Goal: Task Accomplishment & Management: Use online tool/utility

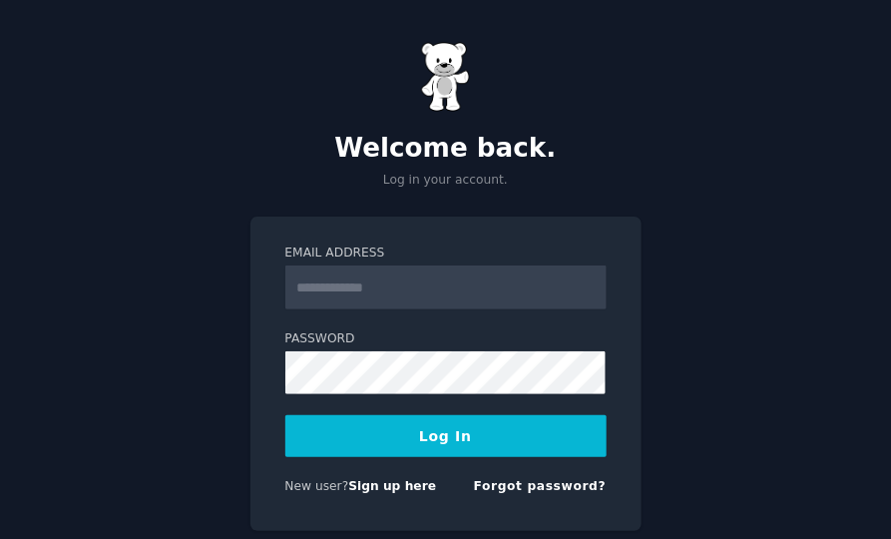
click at [456, 290] on input "Email Address" at bounding box center [445, 287] width 321 height 44
click at [717, 301] on div "Welcome back. Log in your account. Email Address Password Log In New user? Sign…" at bounding box center [445, 301] width 891 height 603
click at [446, 281] on input "Email Address" at bounding box center [445, 287] width 321 height 44
type input "**********"
click at [450, 431] on button "Log In" at bounding box center [445, 436] width 321 height 42
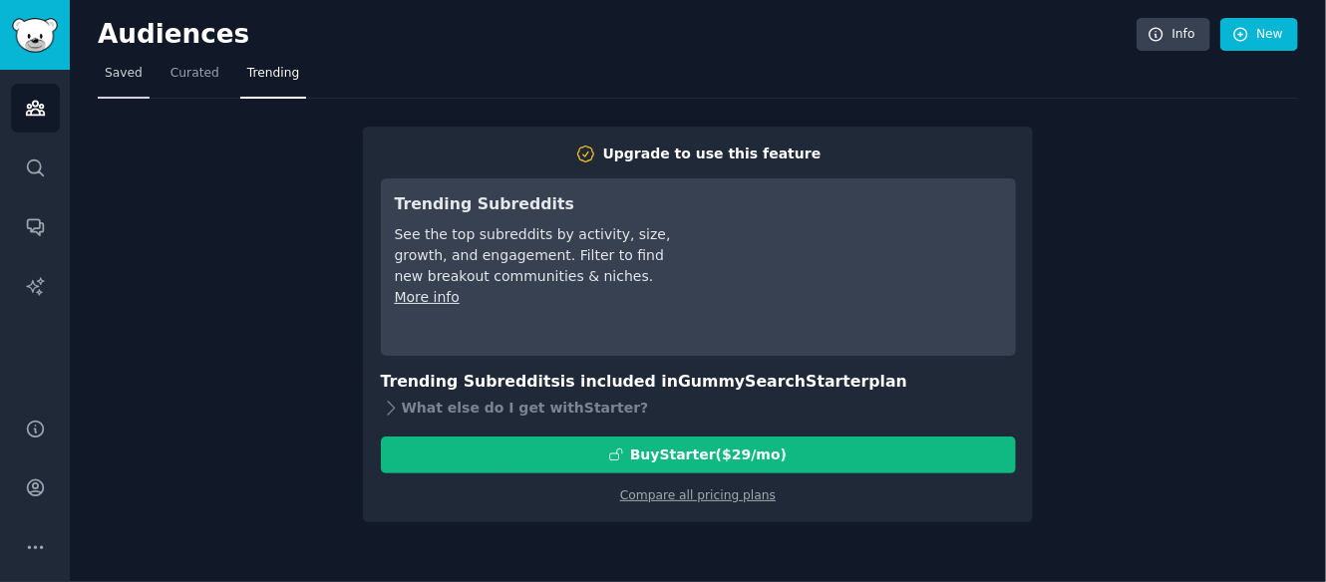
click at [122, 70] on span "Saved" at bounding box center [124, 74] width 38 height 18
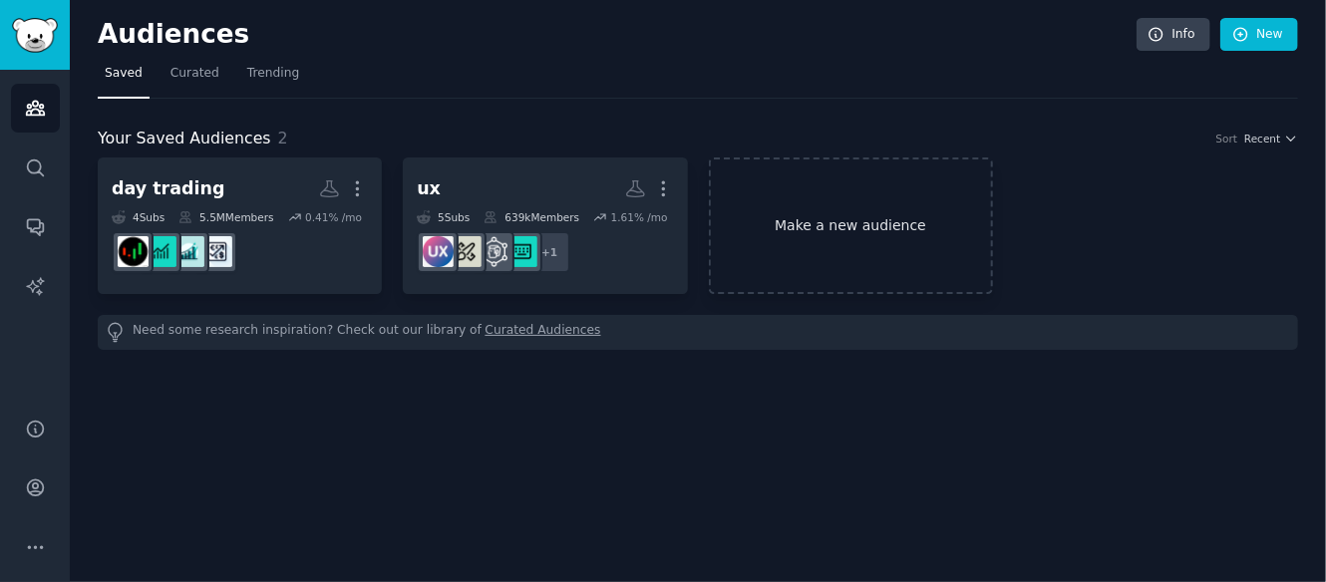
click at [817, 222] on link "Make a new audience" at bounding box center [851, 226] width 284 height 137
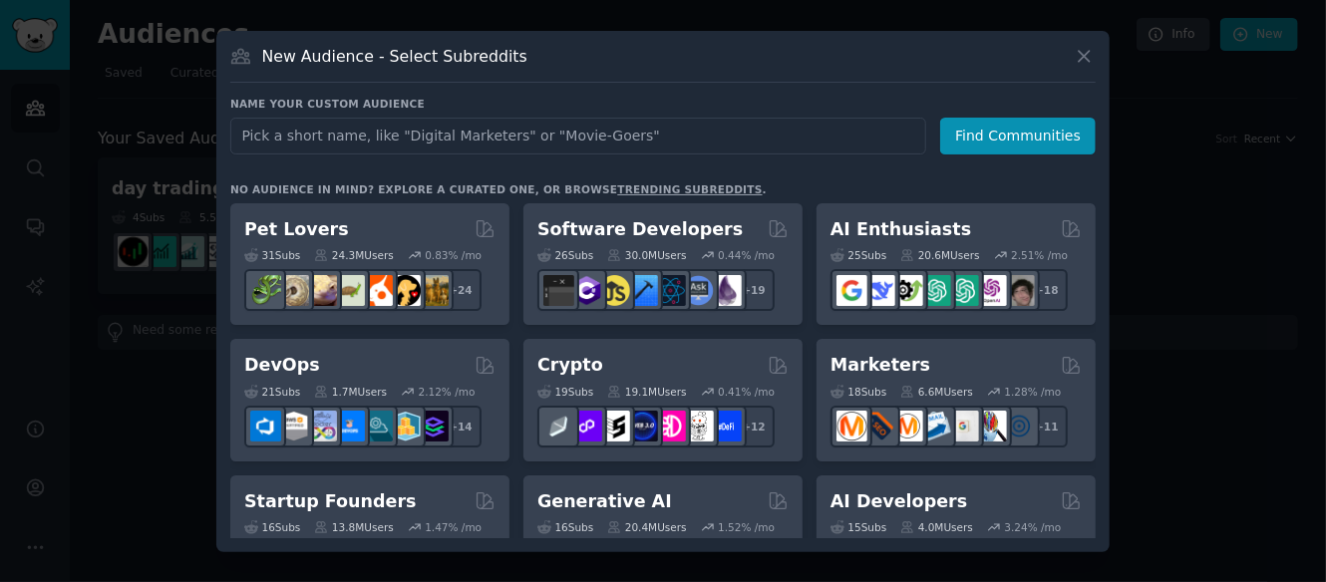
click at [714, 140] on input "text" at bounding box center [578, 136] width 696 height 37
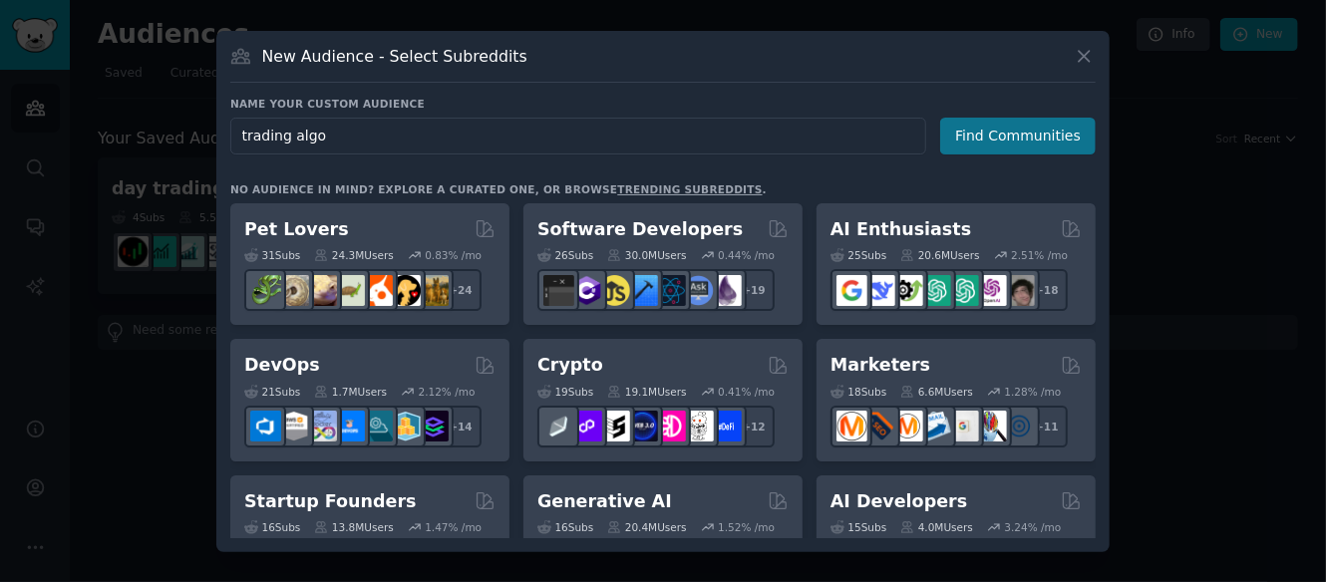
type input "trading algo"
click at [1060, 131] on button "Find Communities" at bounding box center [1018, 136] width 156 height 37
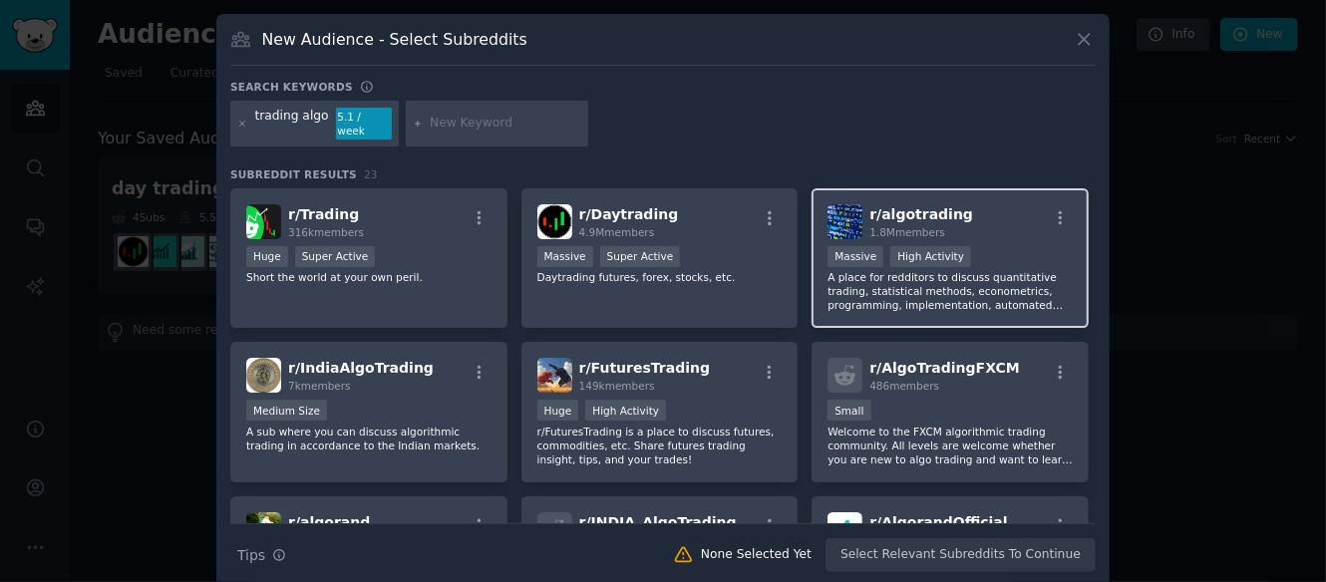
click at [1026, 249] on div "Massive High Activity" at bounding box center [950, 258] width 245 height 25
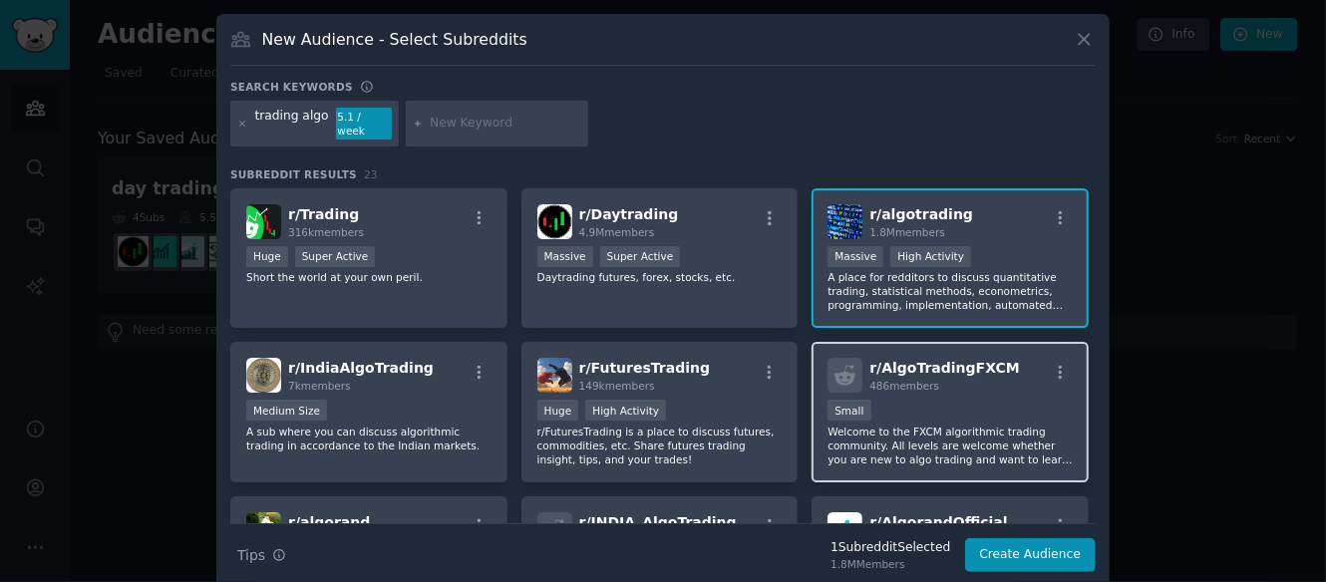
click at [1011, 425] on p "Welcome to the FXCM algorithmic trading community. All levels are welcome wheth…" at bounding box center [950, 446] width 245 height 42
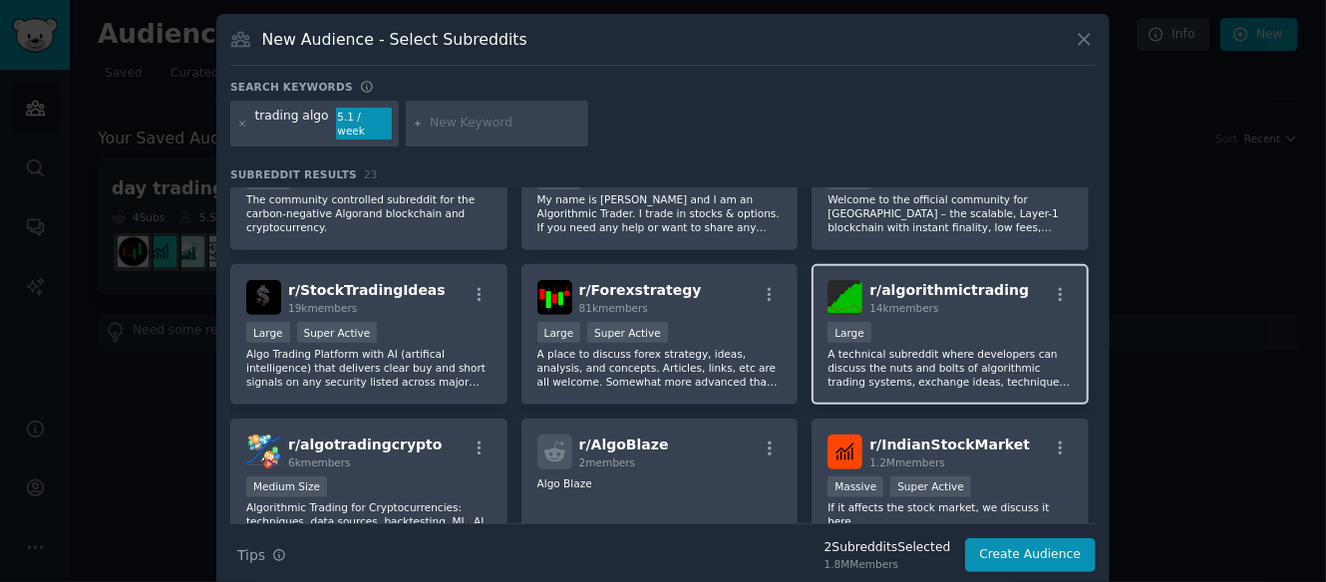
scroll to position [399, 0]
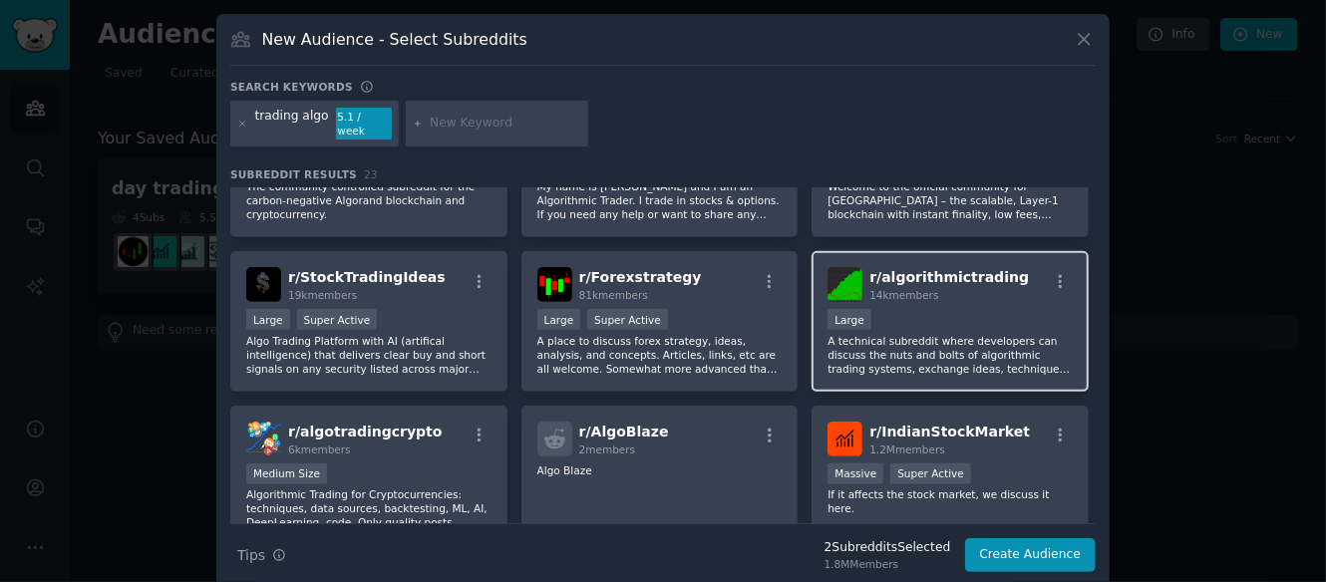
click at [1004, 336] on p "A technical subreddit where developers can discuss the nuts and bolts of algori…" at bounding box center [950, 355] width 245 height 42
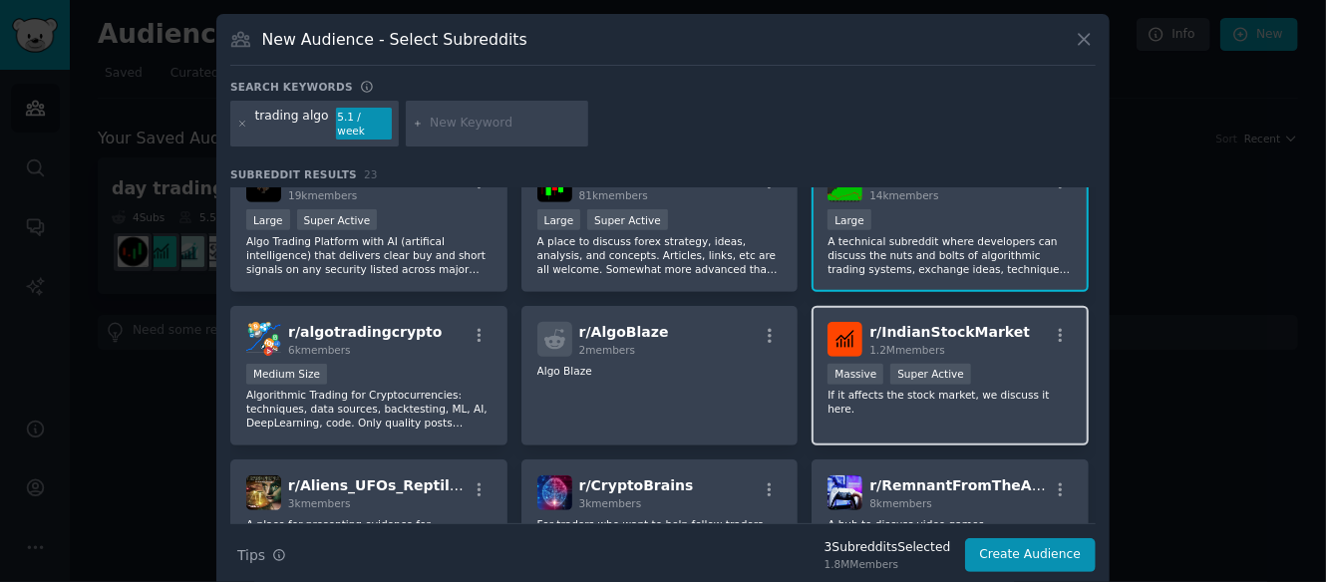
scroll to position [598, 0]
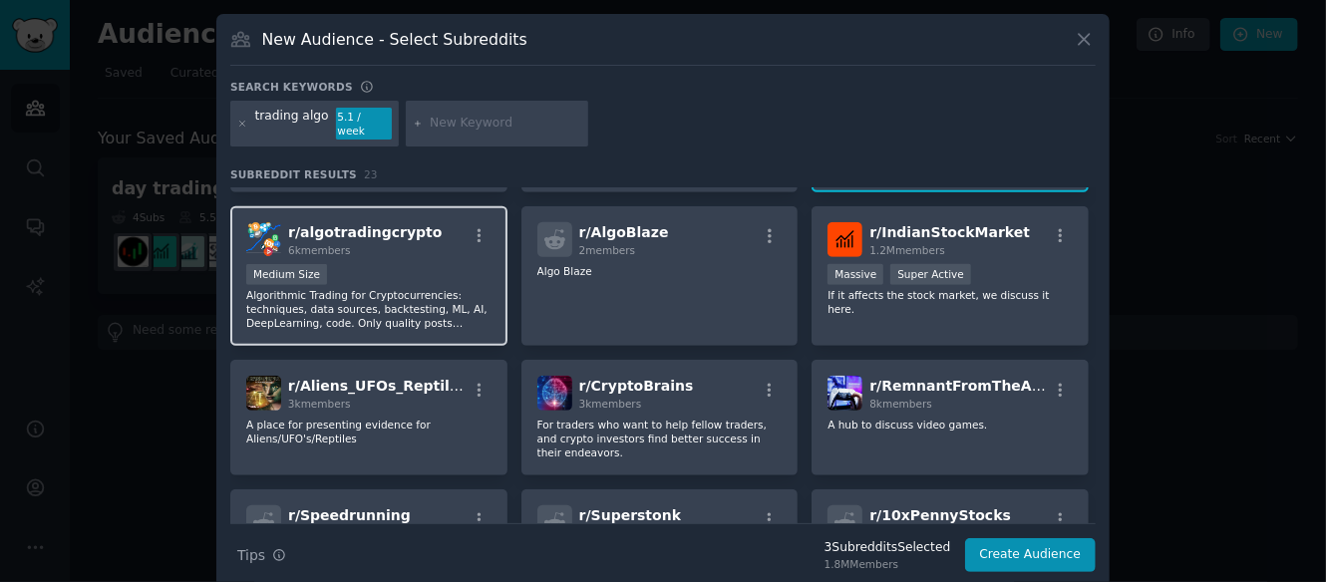
click at [394, 264] on div "Medium Size" at bounding box center [368, 276] width 245 height 25
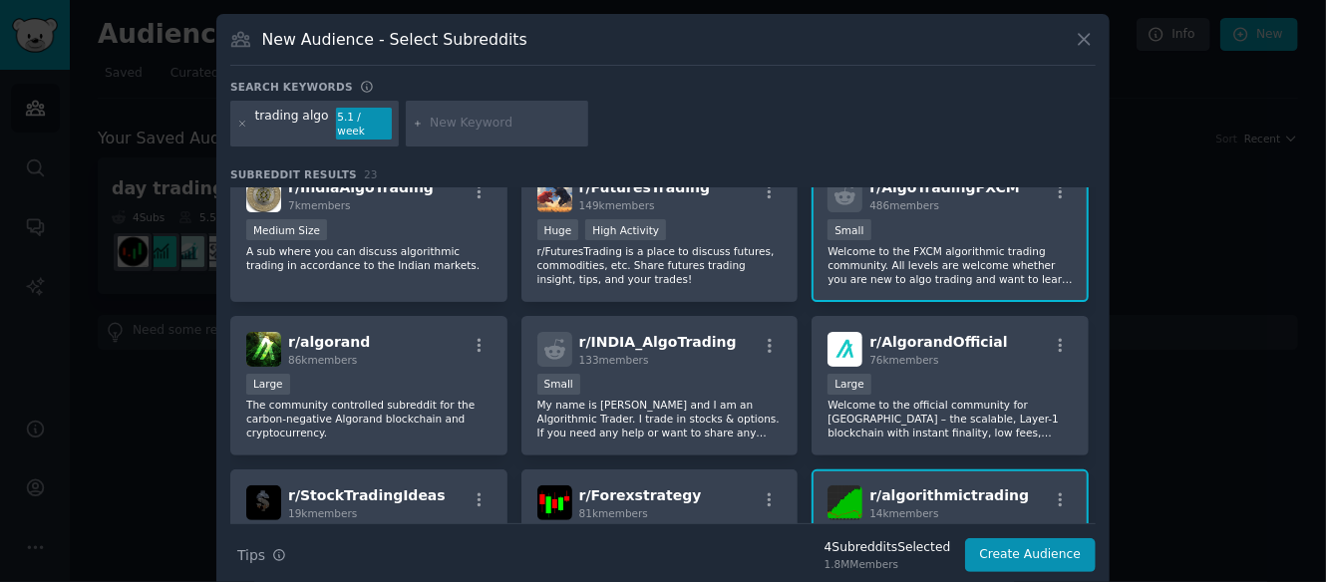
scroll to position [110, 0]
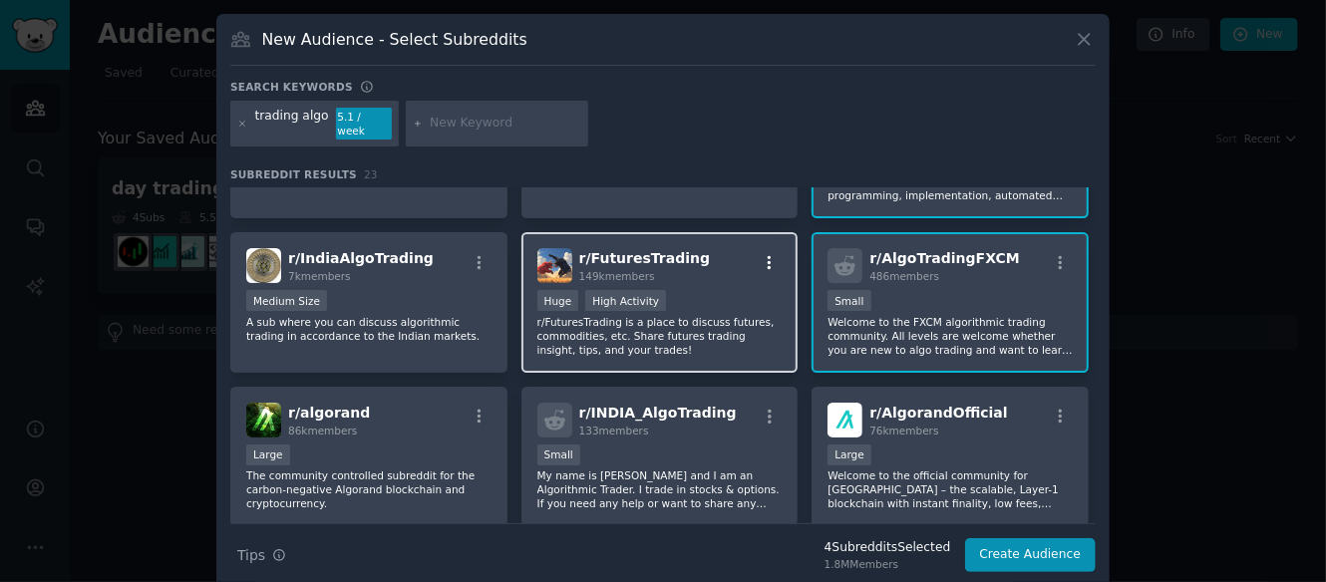
click at [767, 254] on icon "button" at bounding box center [770, 263] width 18 height 18
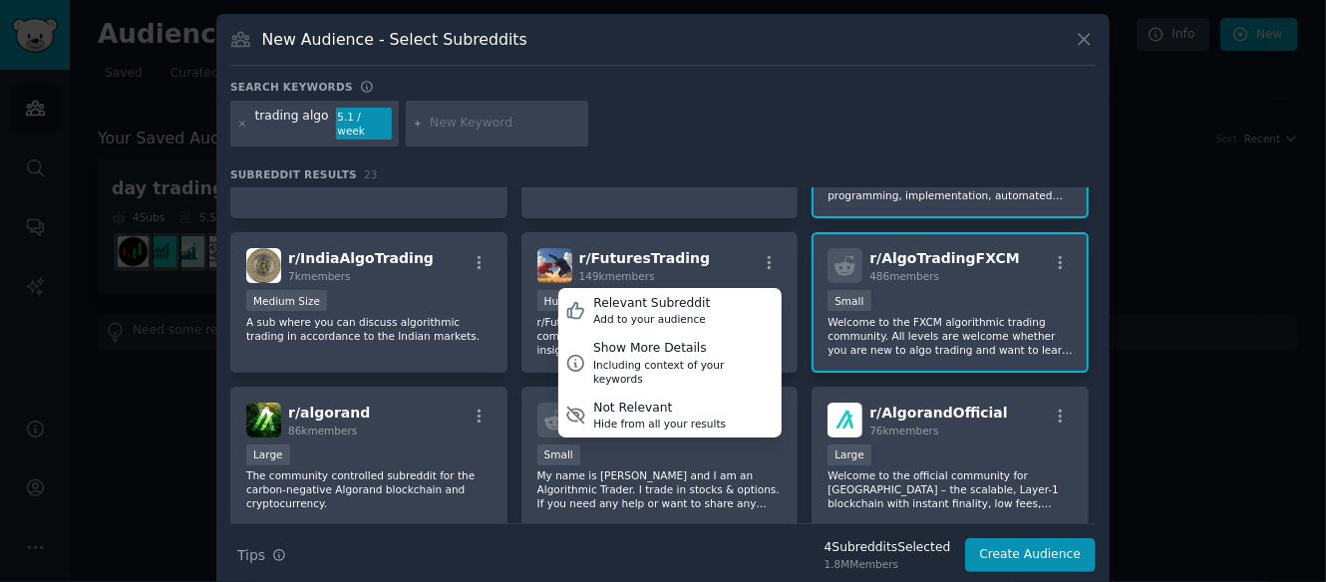
click at [679, 125] on div "trading algo 5.1 / week" at bounding box center [663, 127] width 866 height 53
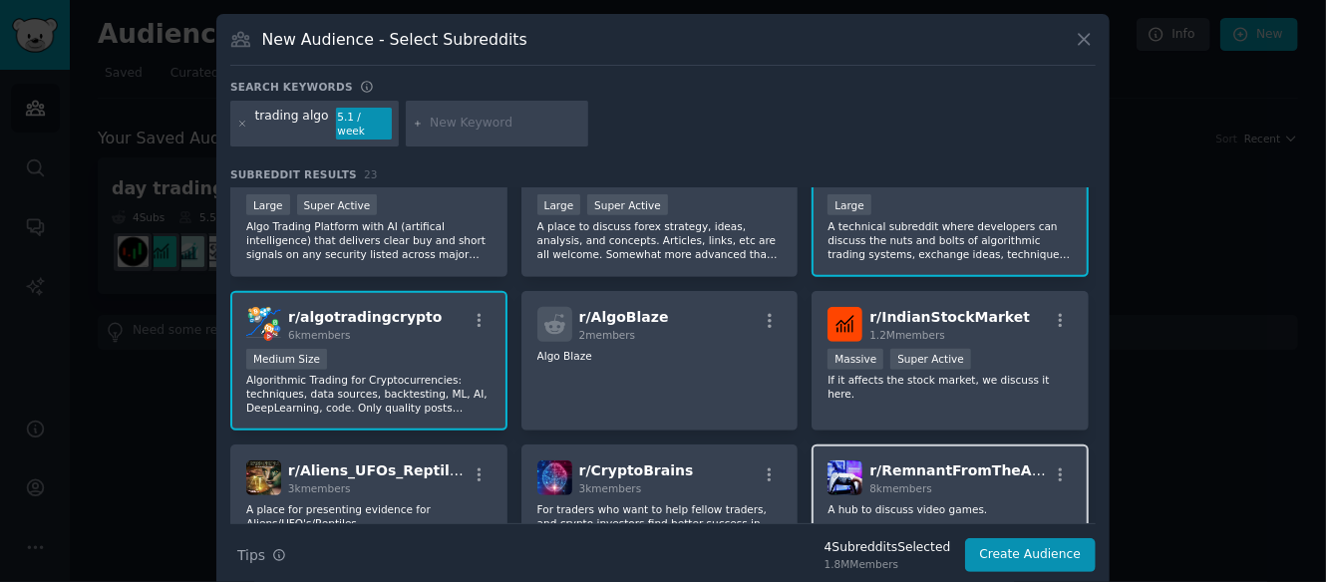
scroll to position [608, 0]
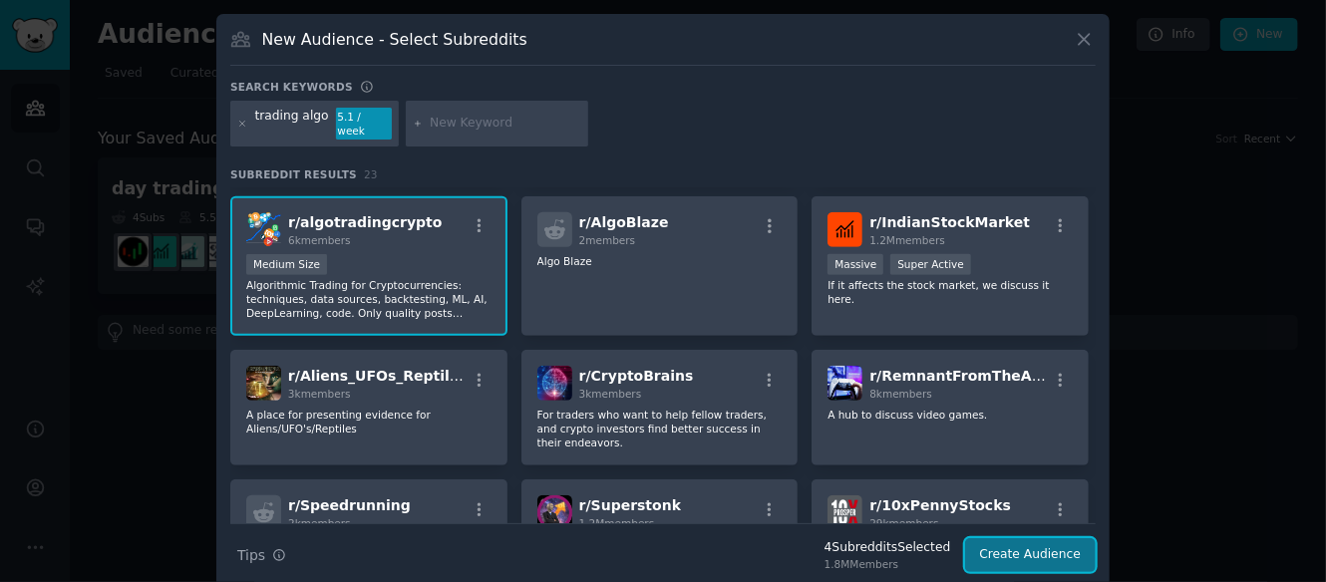
click at [1031, 539] on button "Create Audience" at bounding box center [1031, 556] width 132 height 34
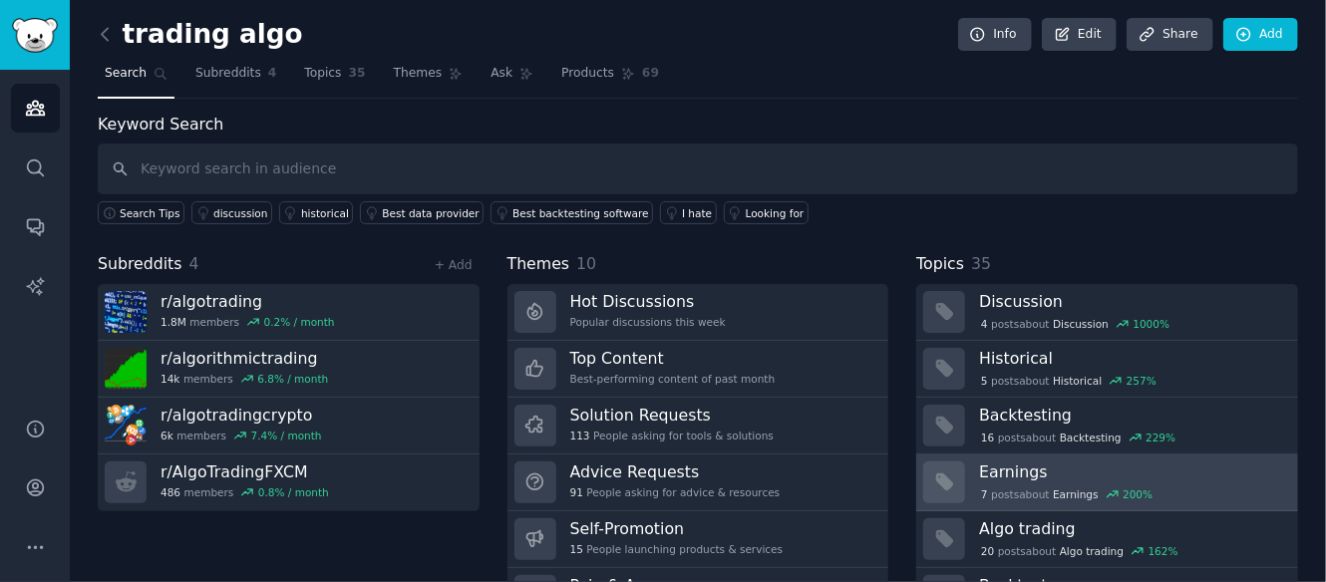
scroll to position [98, 0]
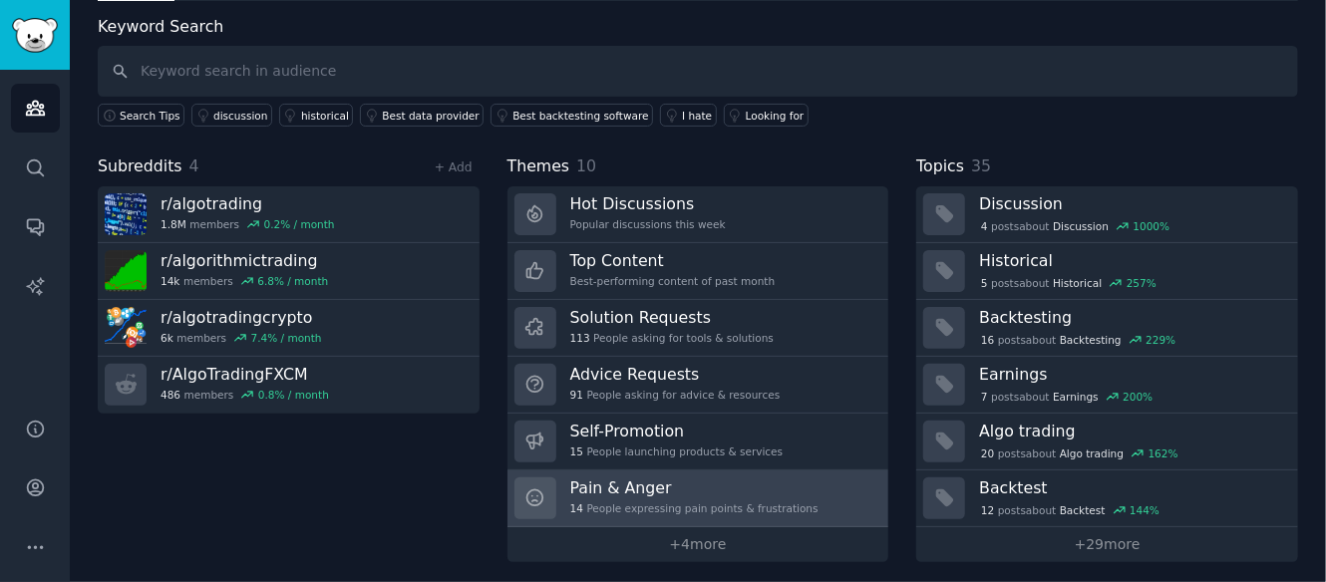
click at [829, 489] on link "Pain & Anger 14 People expressing pain points & frustrations" at bounding box center [699, 499] width 382 height 57
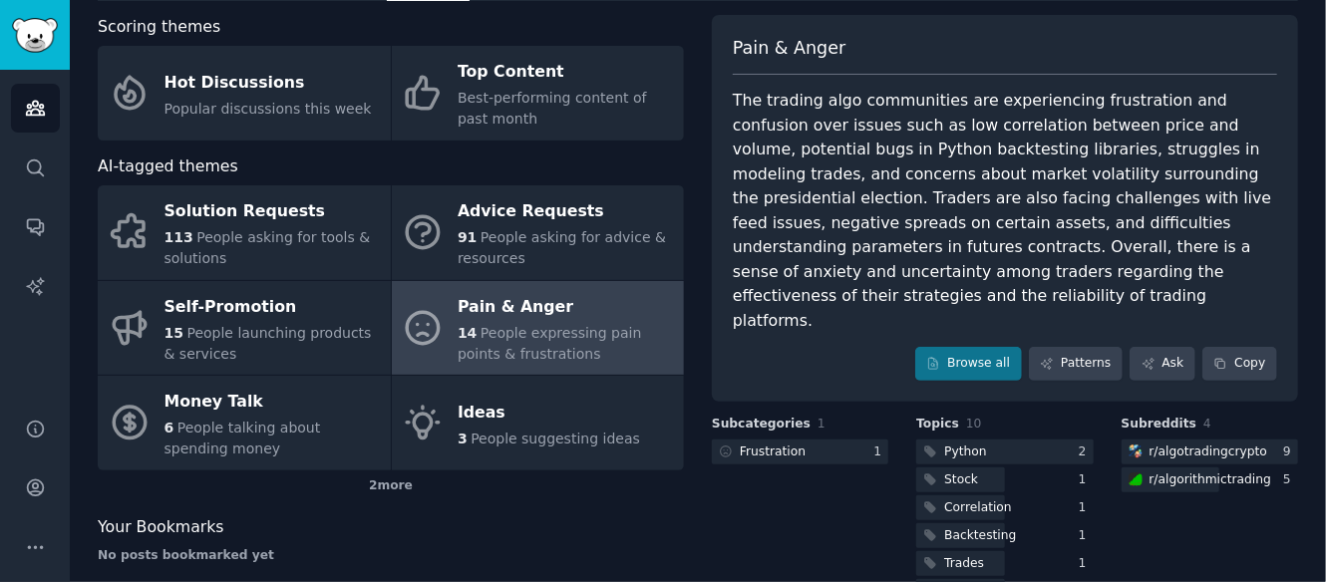
click at [980, 121] on div "The trading algo communities are experiencing frustration and confusion over is…" at bounding box center [1005, 211] width 544 height 244
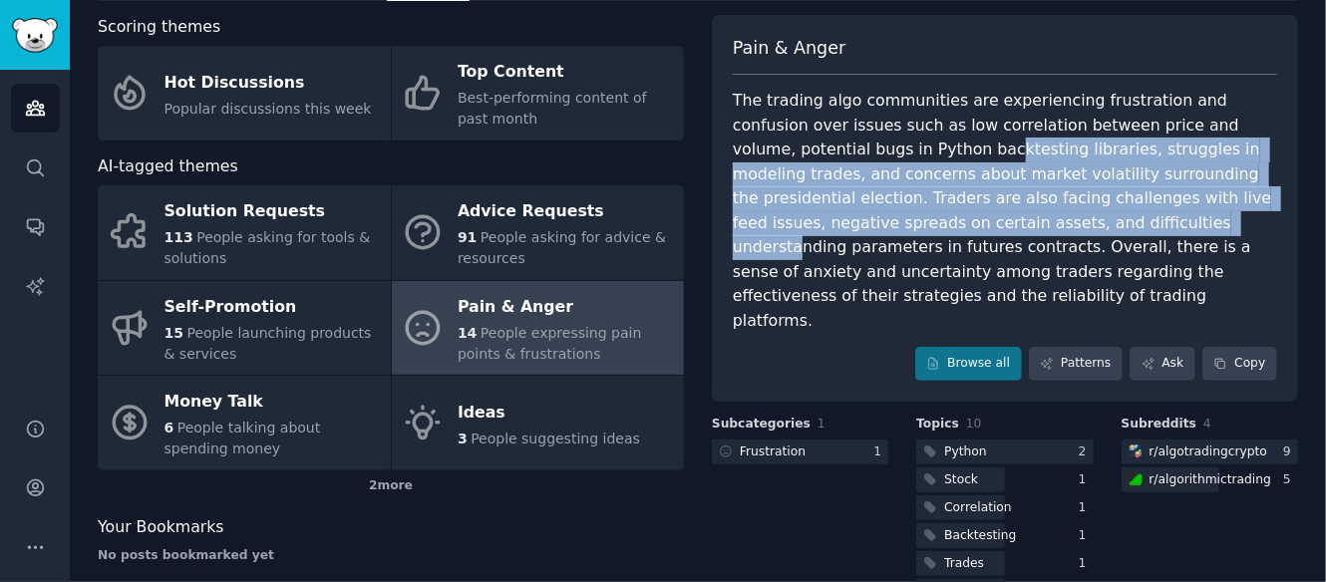
drag, startPoint x: 810, startPoint y: 142, endPoint x: 863, endPoint y: 211, distance: 87.6
click at [863, 211] on div "The trading algo communities are experiencing frustration and confusion over is…" at bounding box center [1005, 211] width 544 height 244
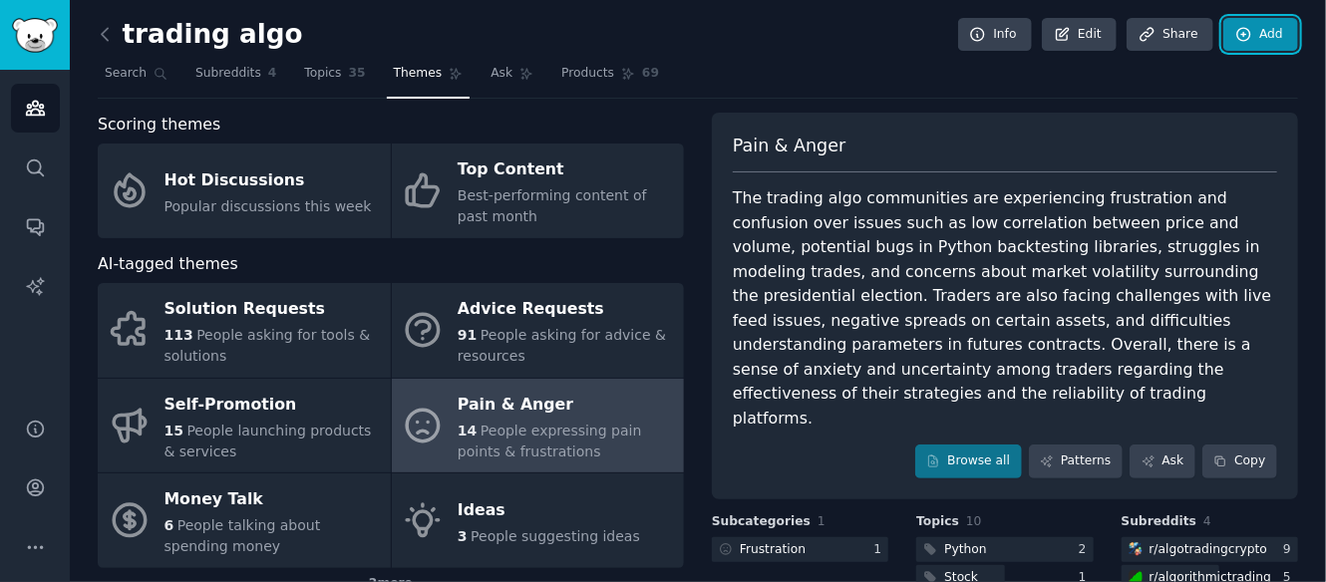
click at [1251, 27] on link "Add" at bounding box center [1261, 35] width 75 height 34
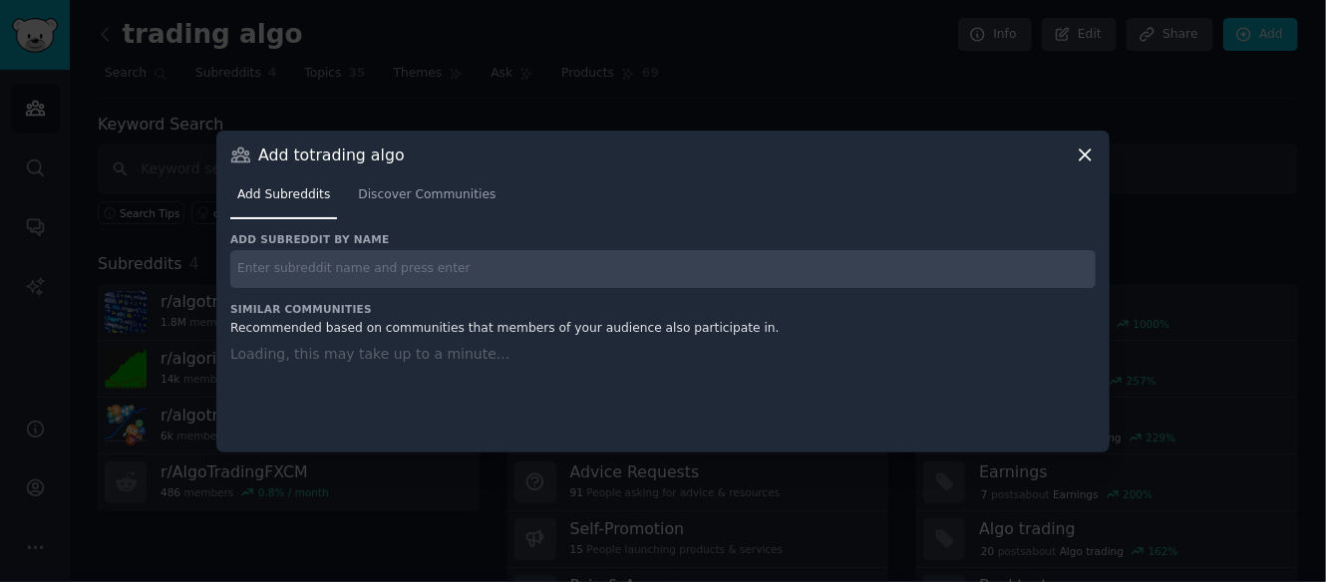
click at [365, 277] on input "text" at bounding box center [663, 269] width 866 height 39
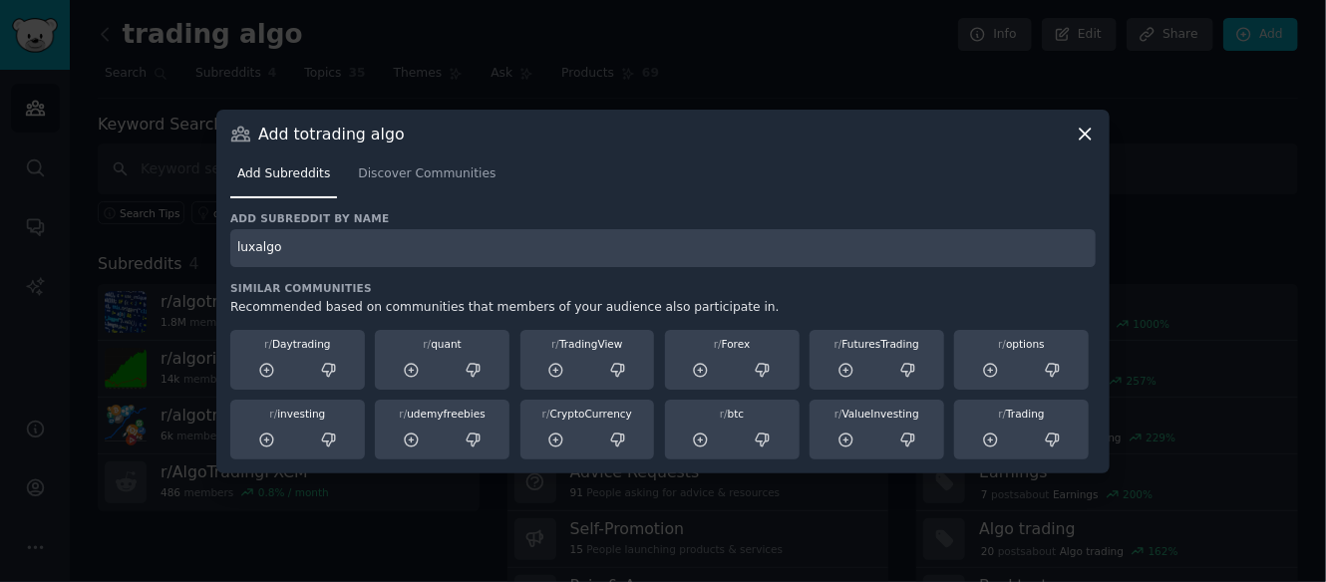
type input "luxalgo"
click at [545, 202] on div "Add Subreddits Discover Communities" at bounding box center [663, 179] width 866 height 68
click at [580, 259] on input "luxalgo" at bounding box center [663, 248] width 866 height 39
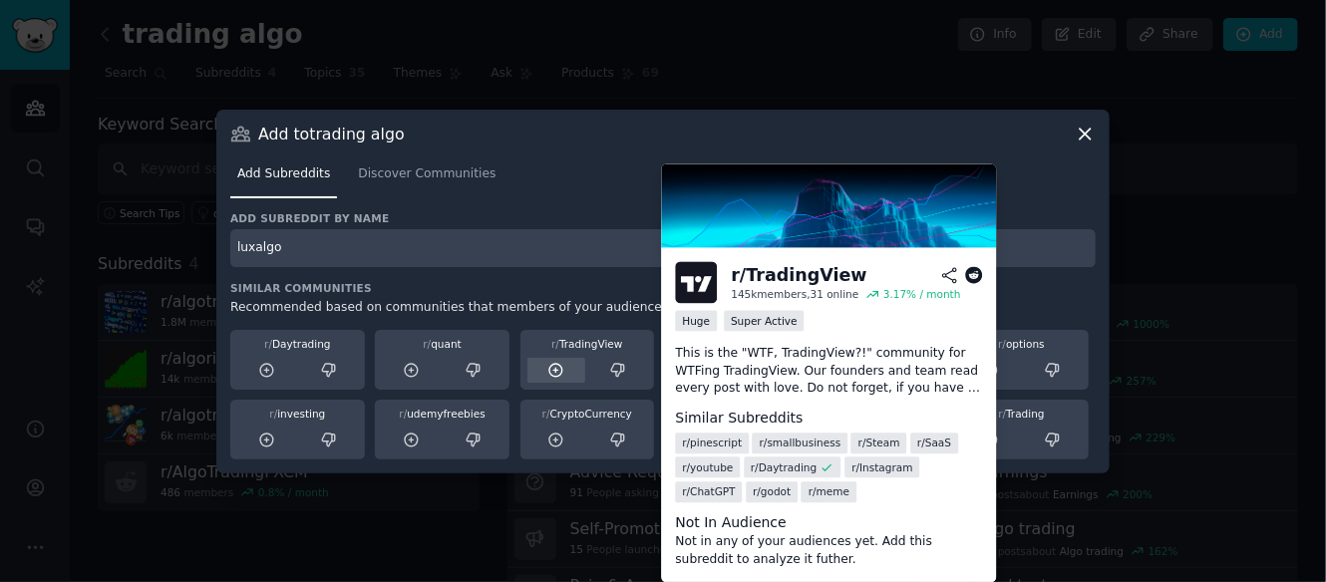
click at [560, 364] on icon at bounding box center [555, 370] width 13 height 13
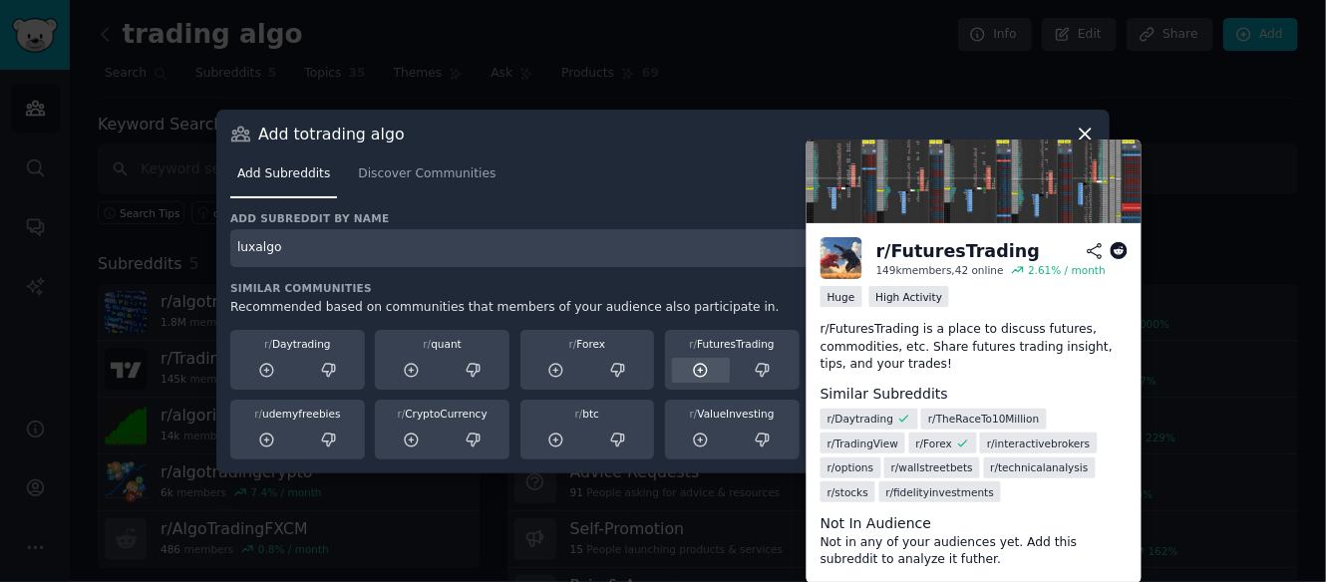
click at [699, 372] on icon at bounding box center [701, 371] width 18 height 18
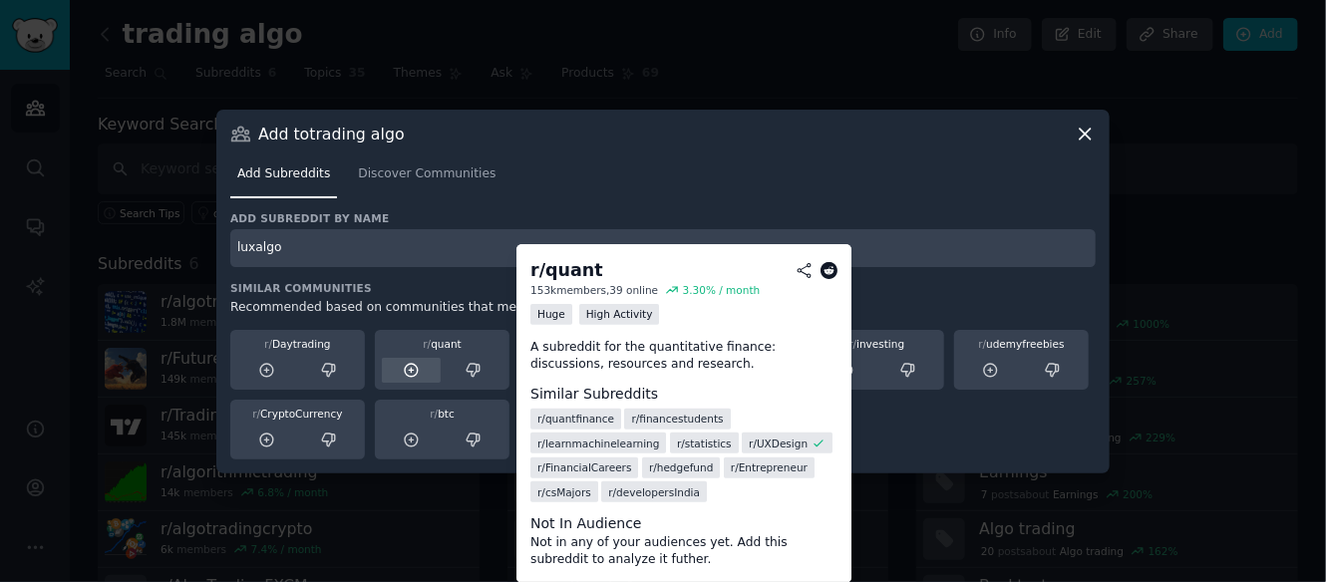
click at [411, 371] on icon at bounding box center [411, 370] width 13 height 13
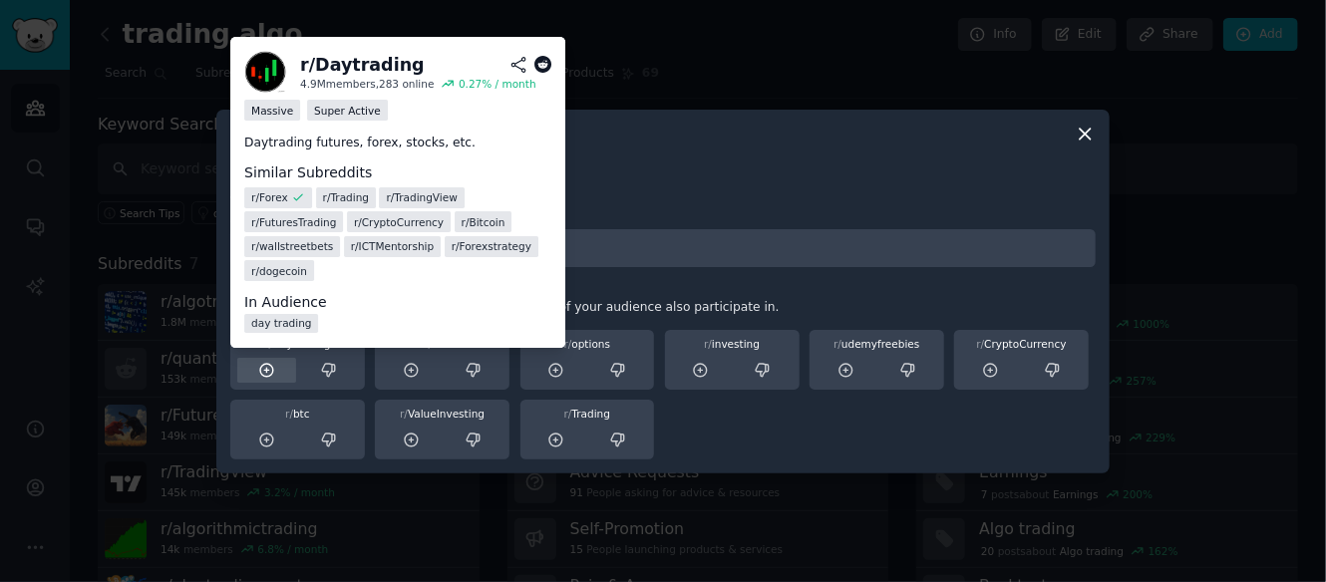
click at [268, 368] on icon at bounding box center [267, 371] width 18 height 18
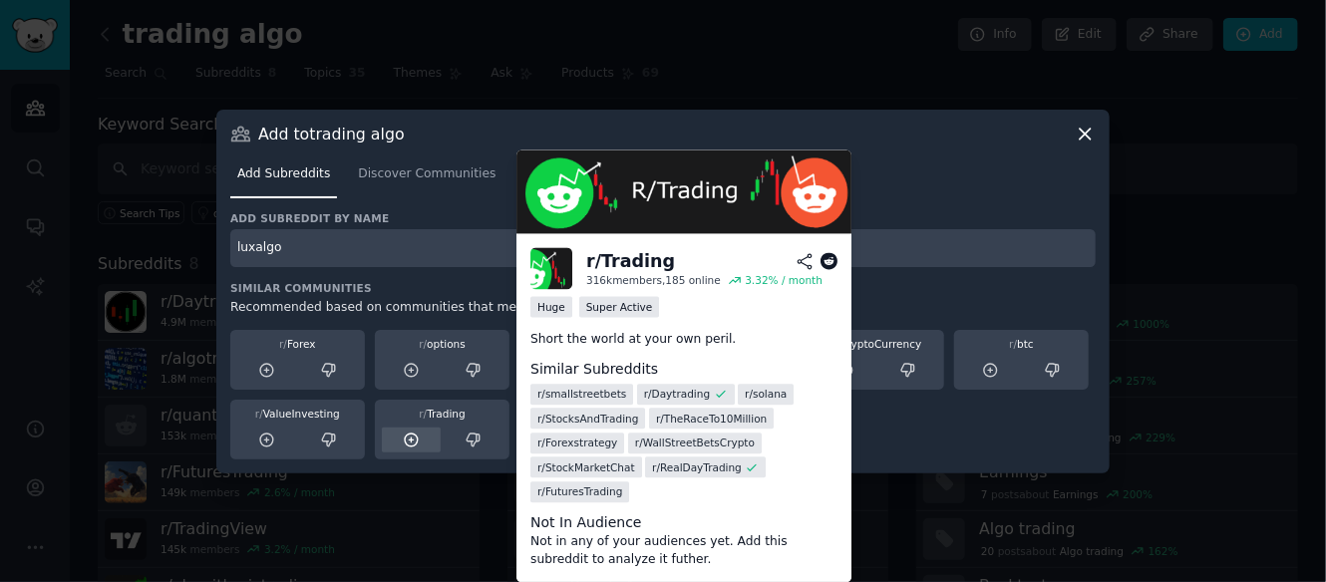
click at [406, 432] on icon at bounding box center [412, 441] width 18 height 18
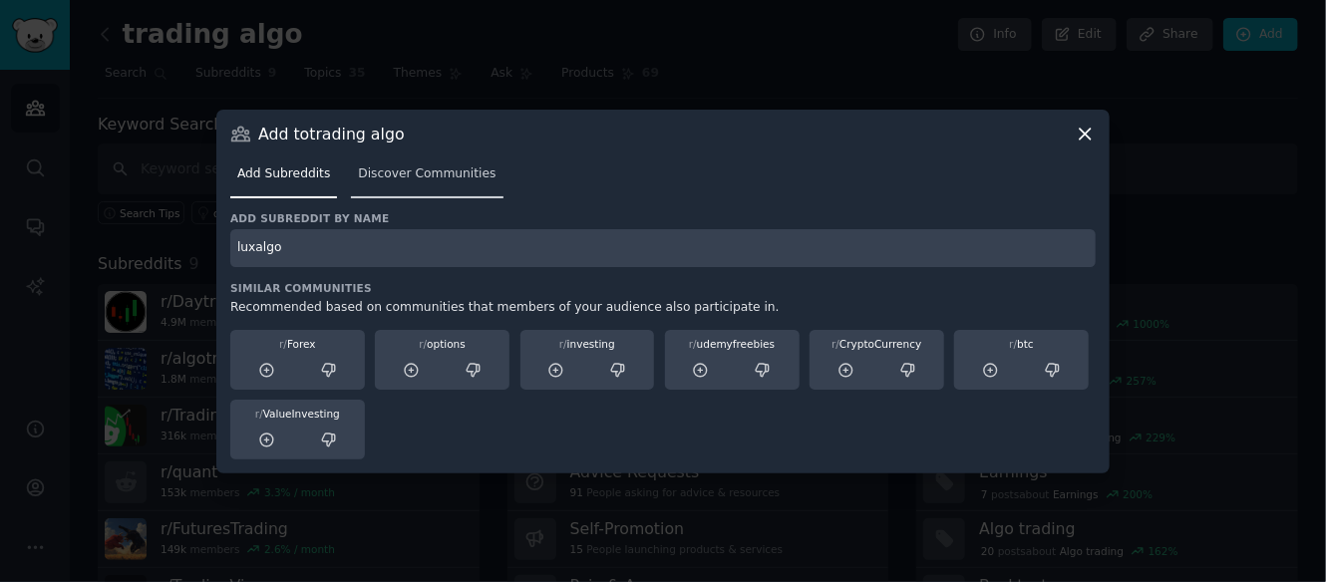
click at [441, 175] on span "Discover Communities" at bounding box center [427, 175] width 138 height 18
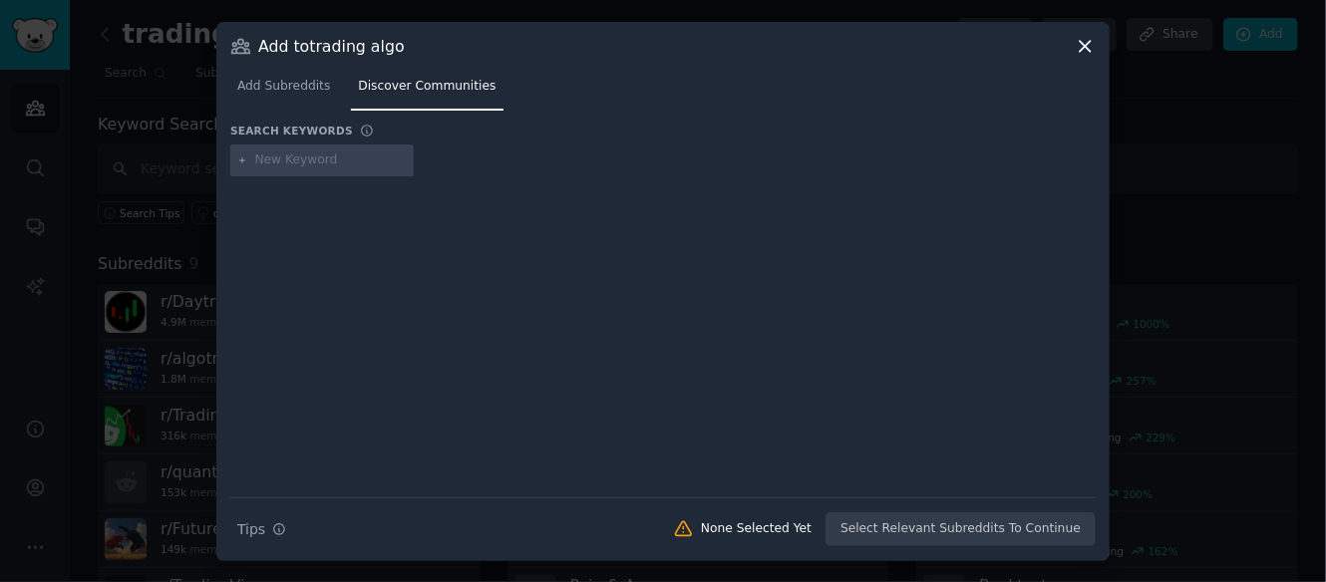
click at [1097, 48] on div "Add to trading algo Add Subreddits Discover Communities Search keywords Search …" at bounding box center [663, 292] width 894 height 540
click at [1083, 47] on icon at bounding box center [1085, 46] width 21 height 21
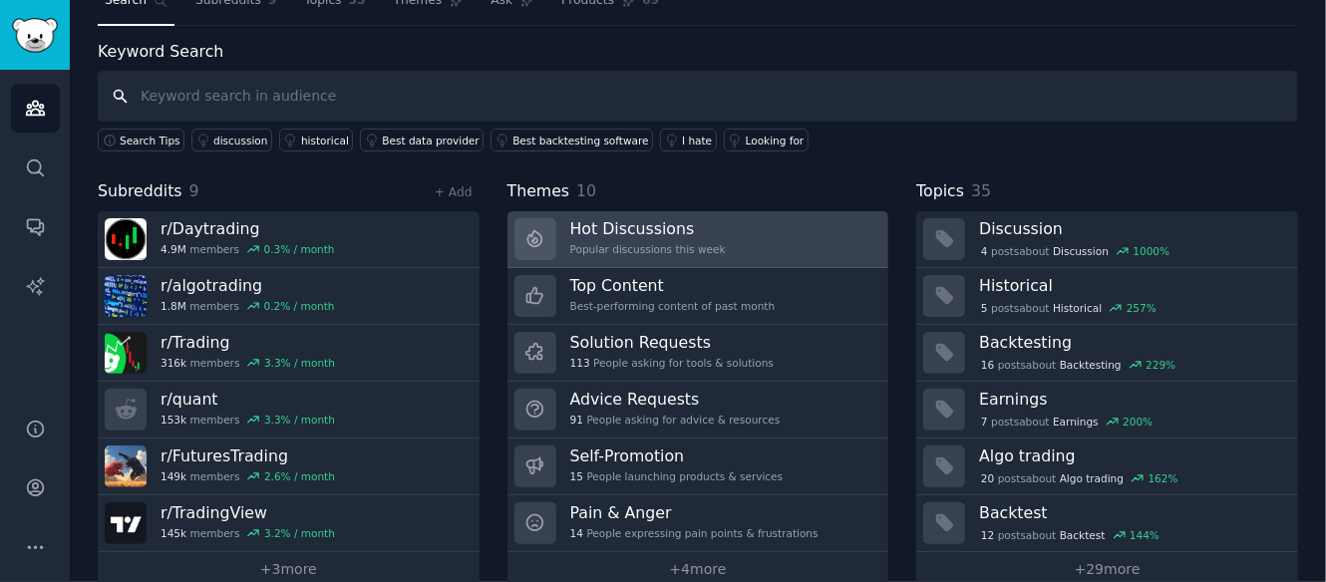
scroll to position [98, 0]
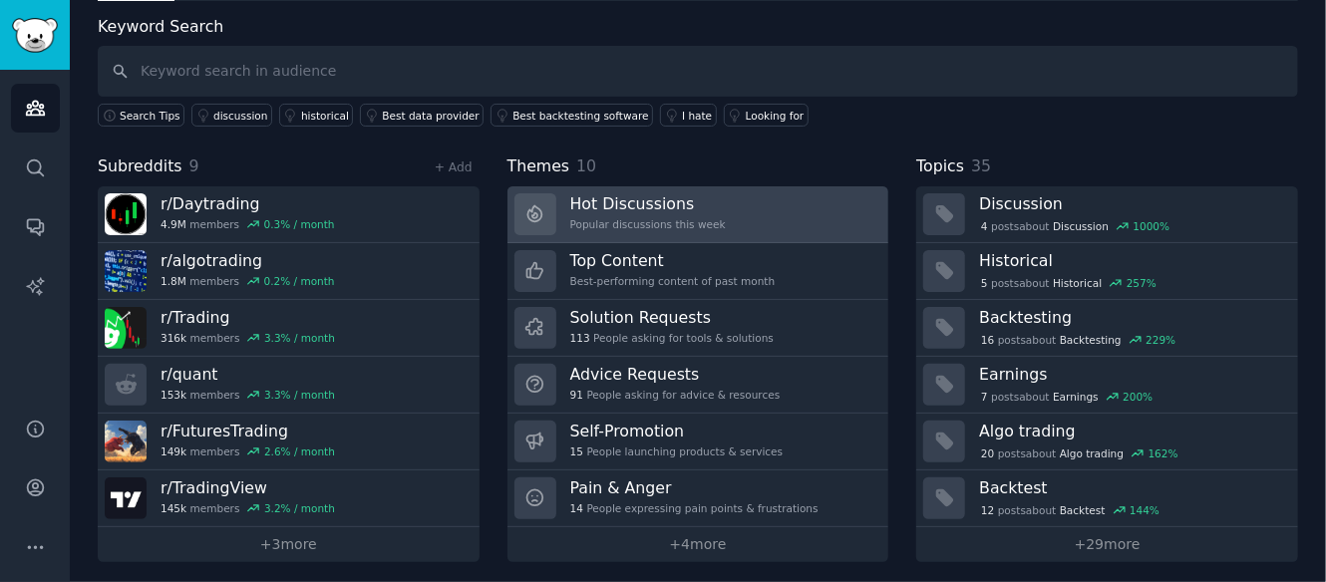
click at [800, 214] on link "Hot Discussions Popular discussions this week" at bounding box center [699, 214] width 382 height 57
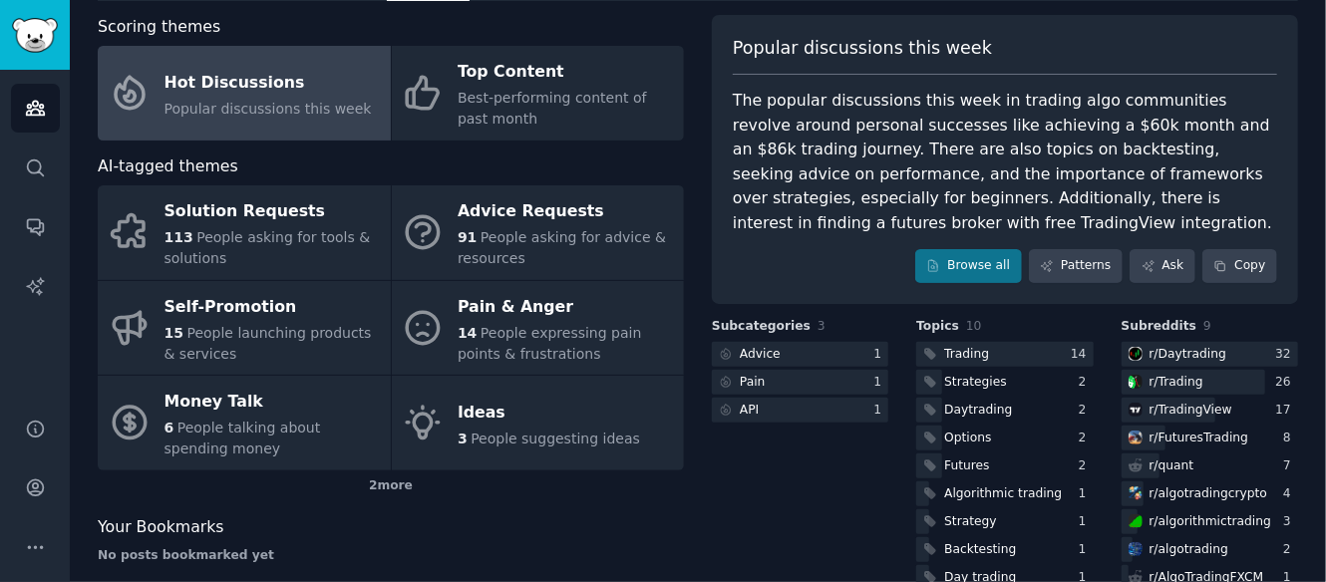
click at [975, 180] on div "The popular discussions this week in trading algo communities revolve around pe…" at bounding box center [1005, 162] width 544 height 147
click at [965, 196] on div "The popular discussions this week in trading algo communities revolve around pe…" at bounding box center [1005, 162] width 544 height 147
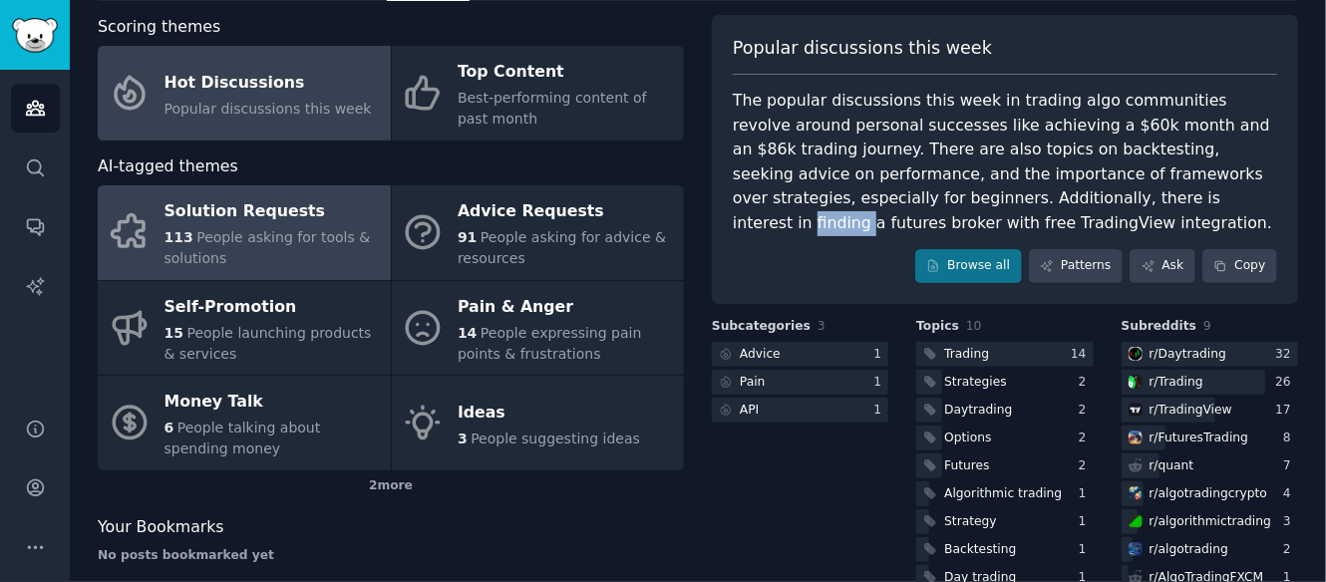
click at [300, 229] on span "People asking for tools & solutions" at bounding box center [268, 247] width 206 height 37
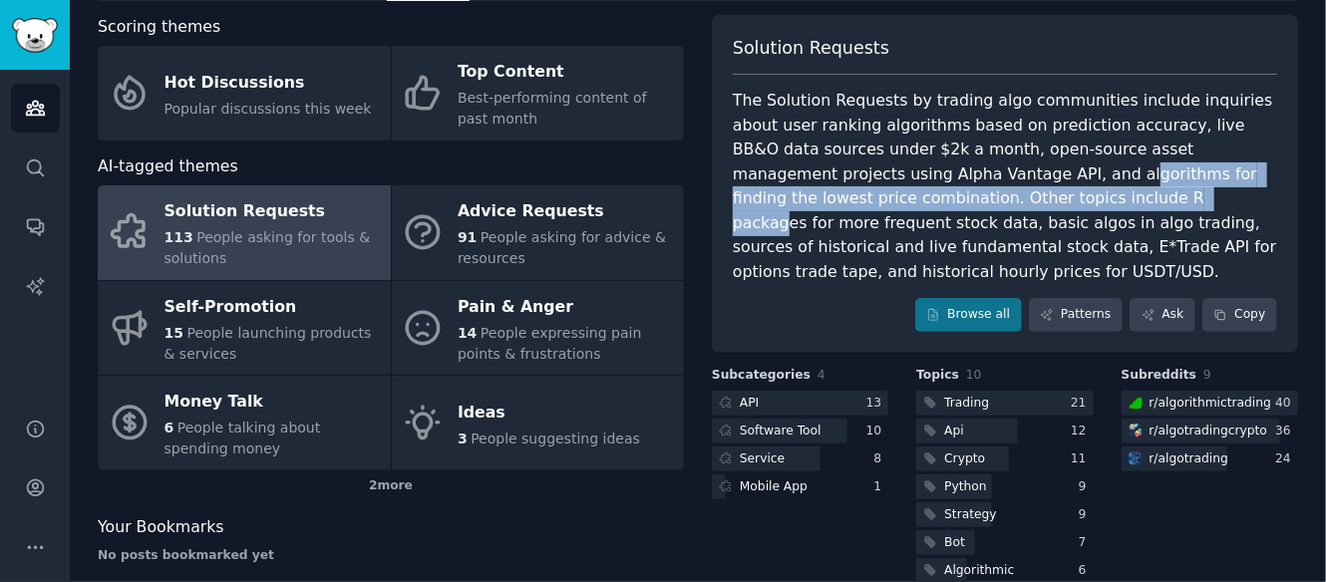
drag, startPoint x: 869, startPoint y: 175, endPoint x: 897, endPoint y: 186, distance: 30.4
click at [897, 186] on div "The Solution Requests by trading algo communities include inquiries about user …" at bounding box center [1005, 186] width 544 height 195
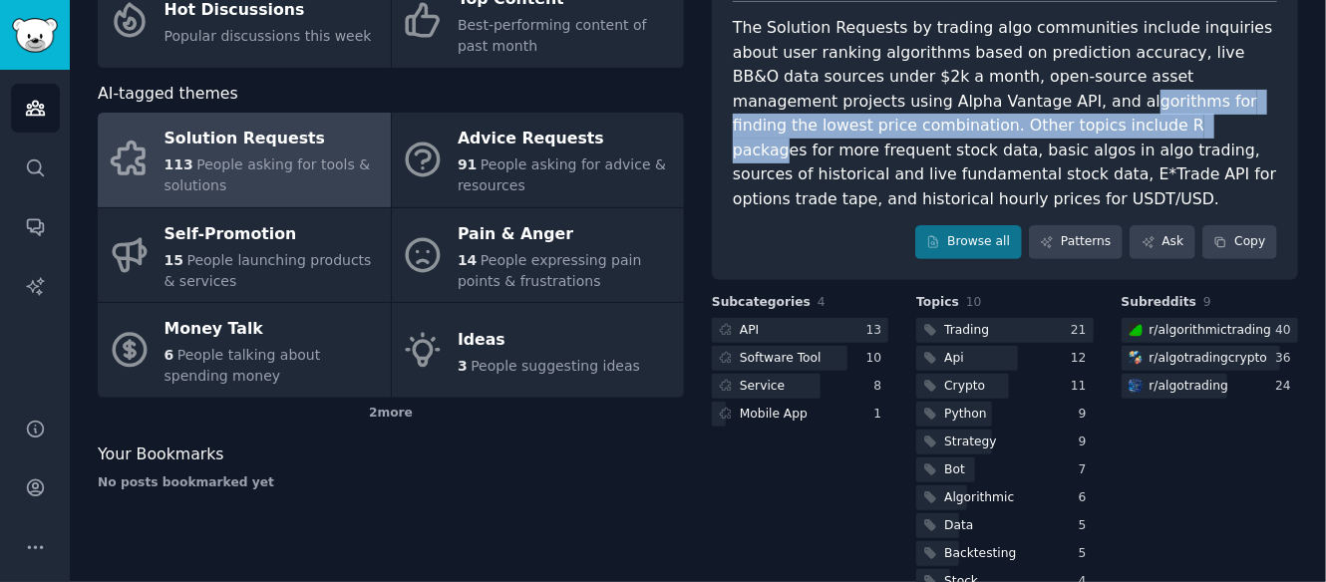
scroll to position [184, 0]
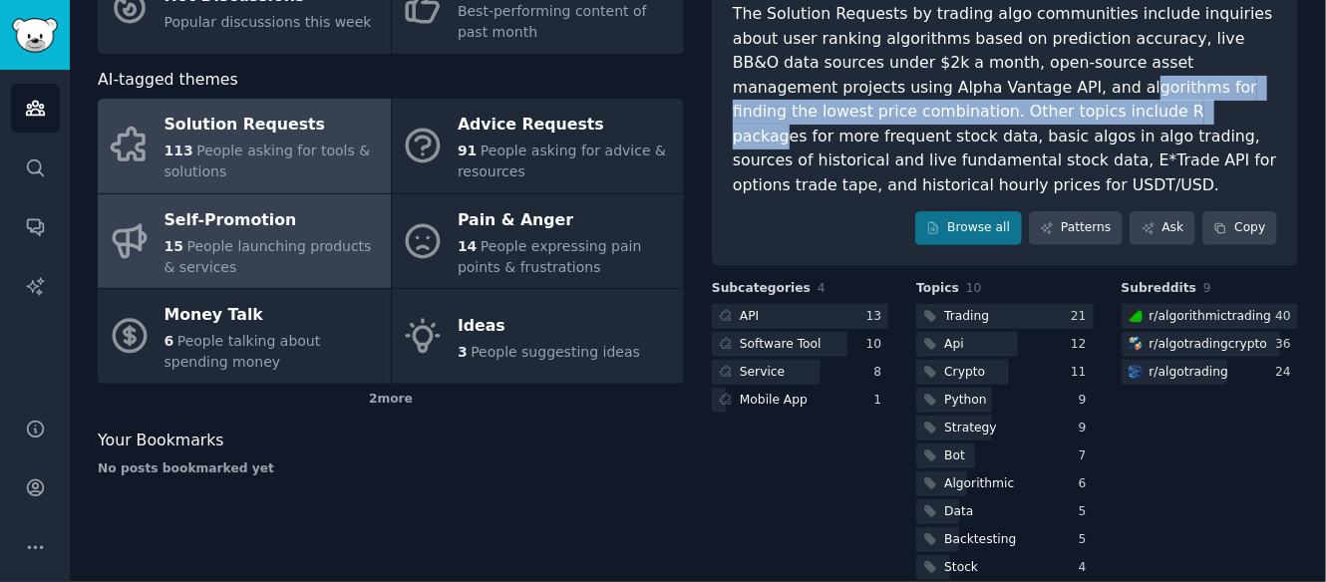
click at [333, 227] on div "Self-Promotion" at bounding box center [273, 220] width 216 height 32
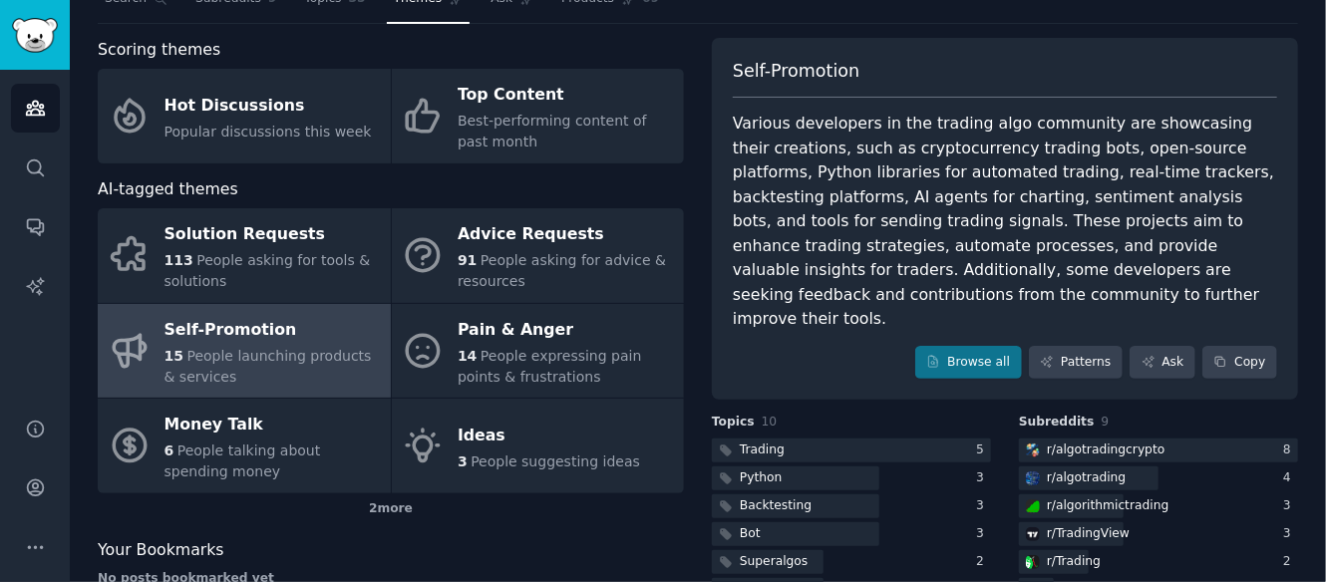
scroll to position [100, 0]
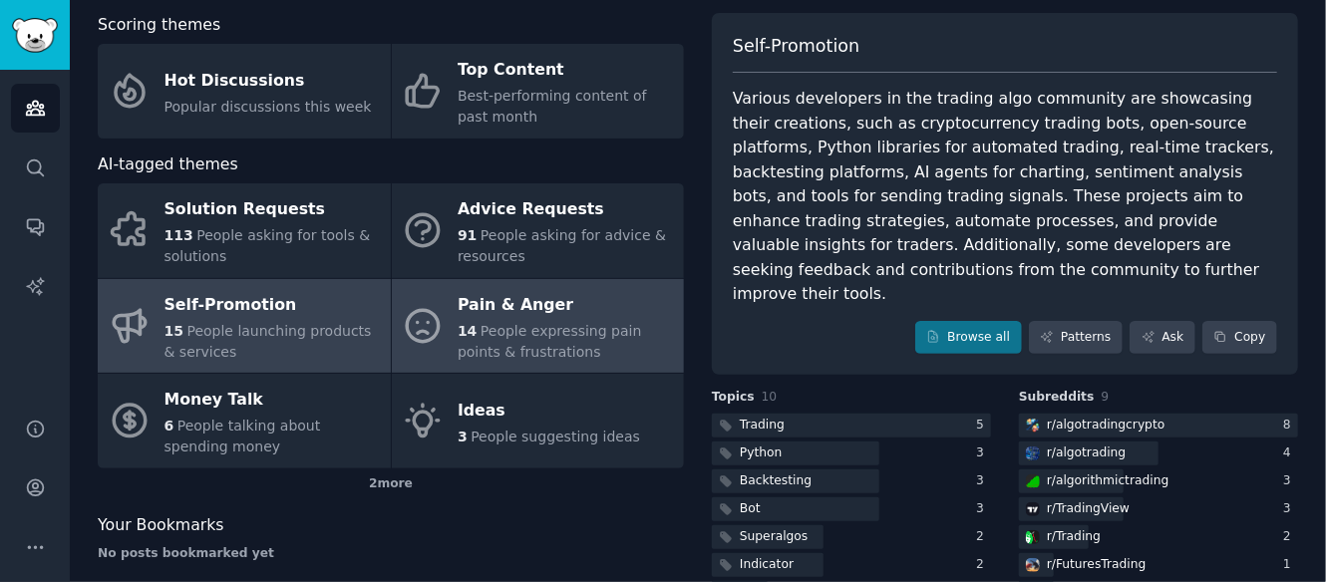
click at [641, 323] on span "People expressing pain points & frustrations" at bounding box center [549, 341] width 183 height 37
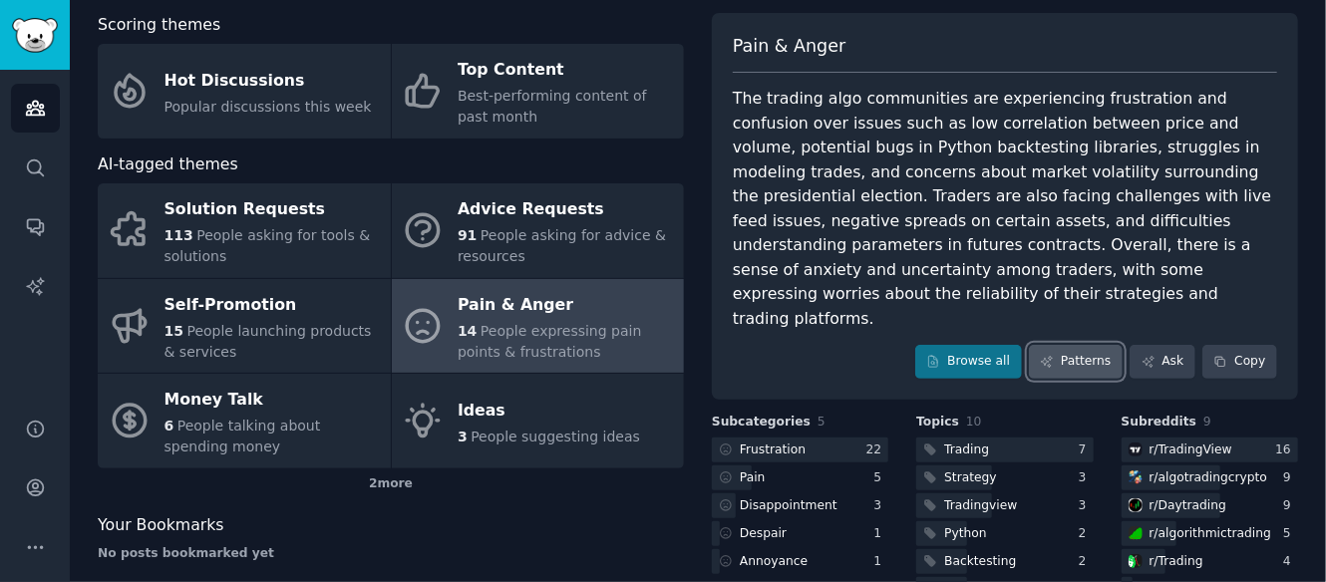
click at [1070, 345] on link "Patterns" at bounding box center [1076, 362] width 94 height 34
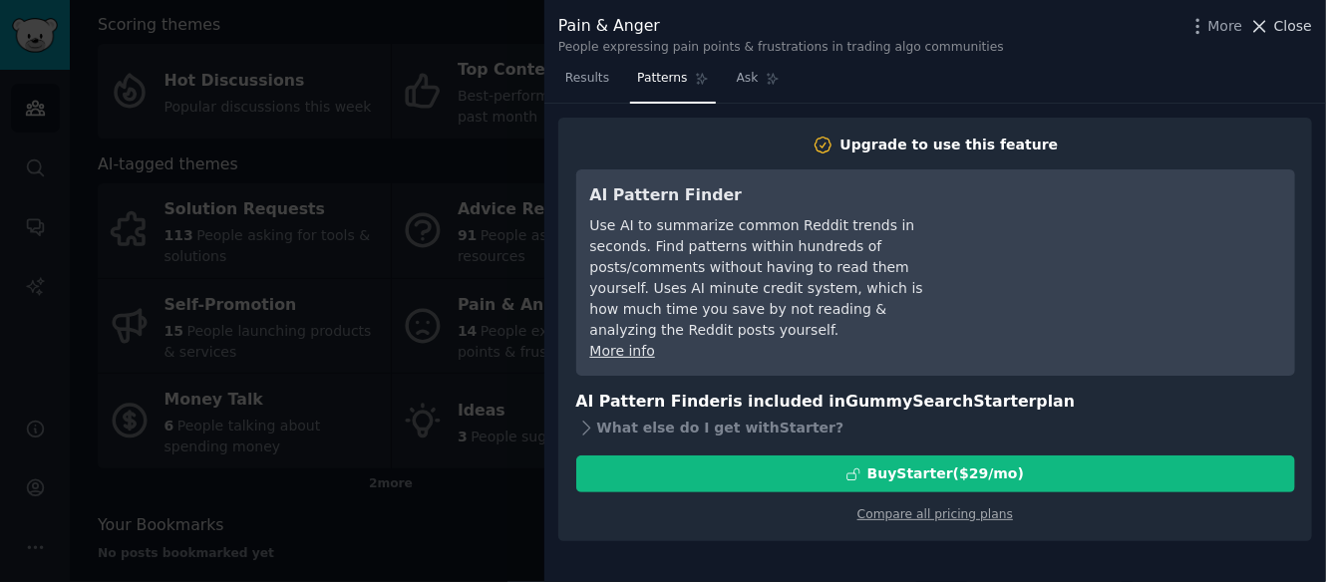
click at [1277, 27] on button "Close" at bounding box center [1281, 26] width 63 height 21
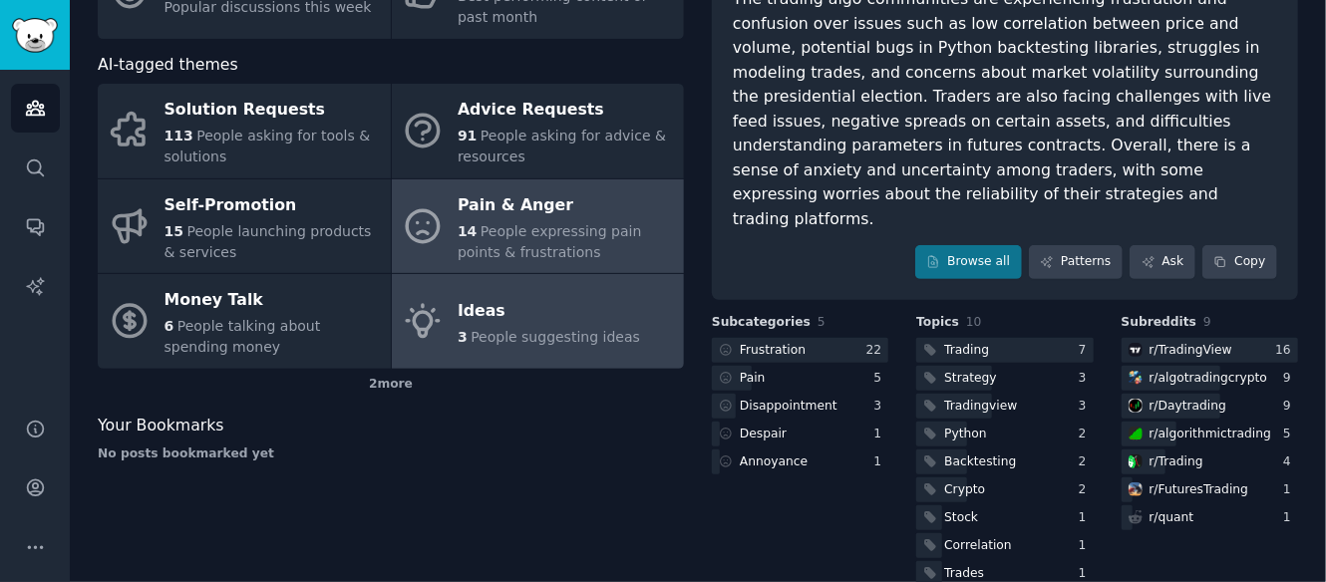
click at [510, 336] on span "People suggesting ideas" at bounding box center [556, 337] width 170 height 16
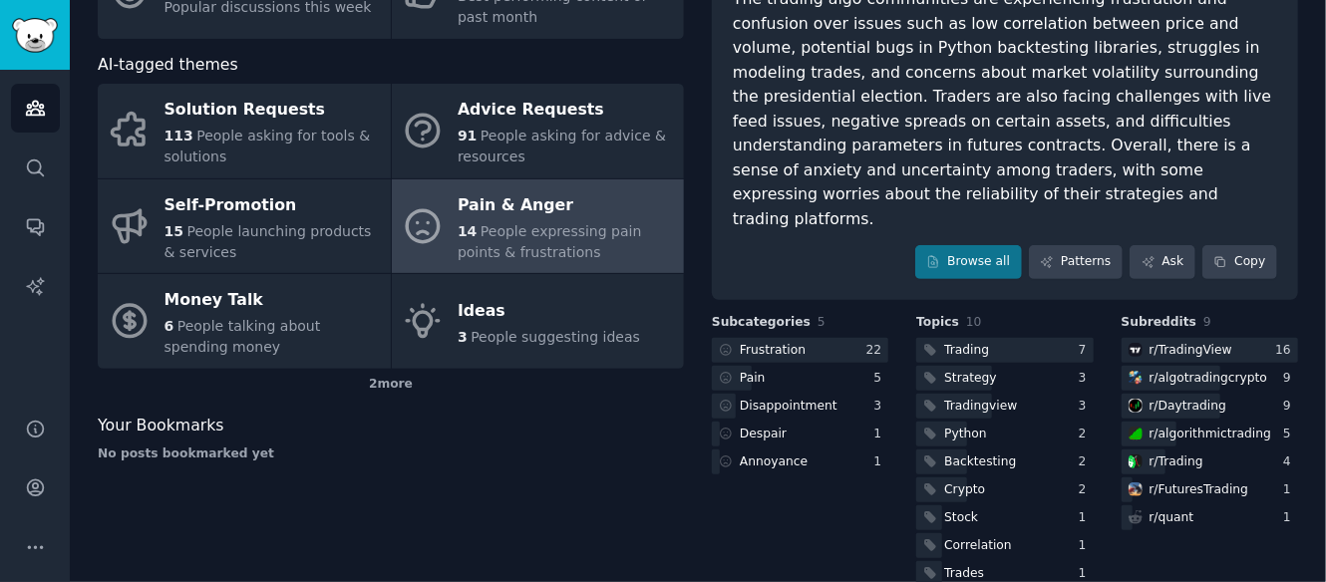
scroll to position [119, 0]
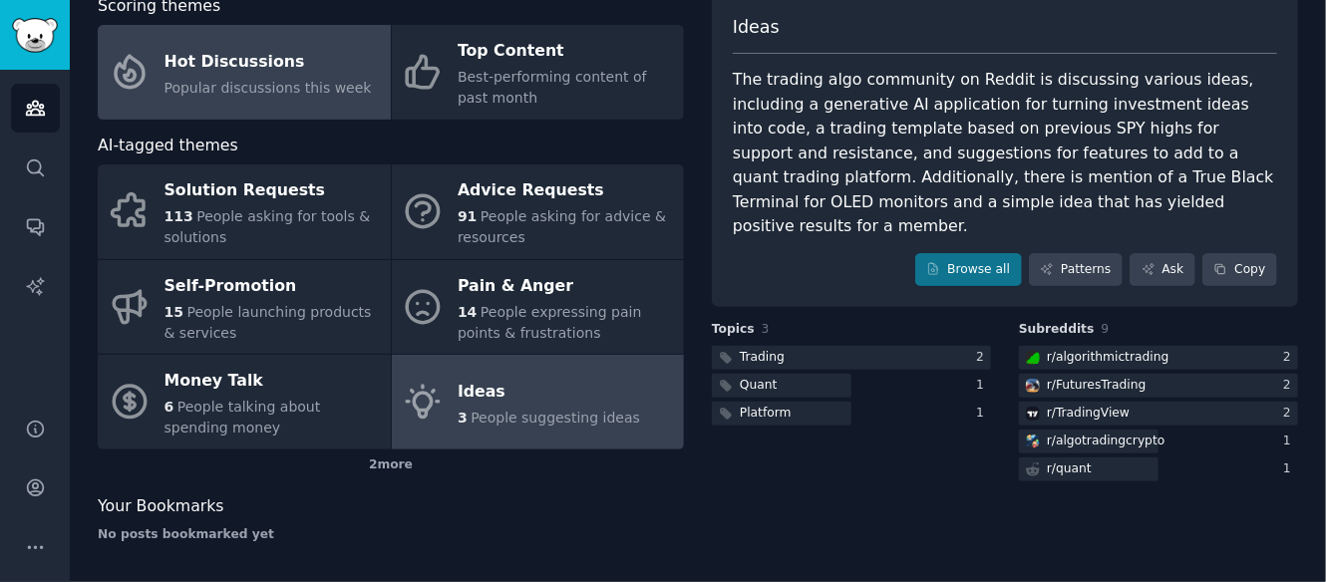
click at [288, 106] on link "Hot Discussions Popular discussions this week" at bounding box center [244, 72] width 293 height 95
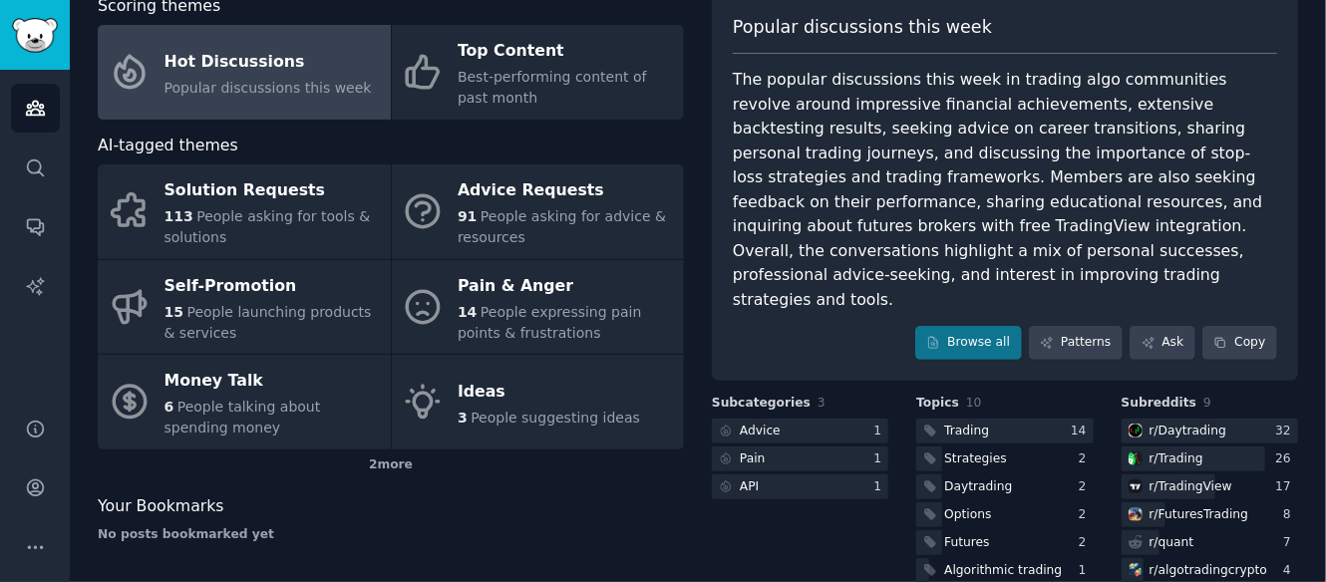
click at [1040, 179] on div "The popular discussions this week in trading algo communities revolve around im…" at bounding box center [1005, 190] width 544 height 244
click at [1002, 162] on div "The popular discussions this week in trading algo communities revolve around im…" at bounding box center [1005, 190] width 544 height 244
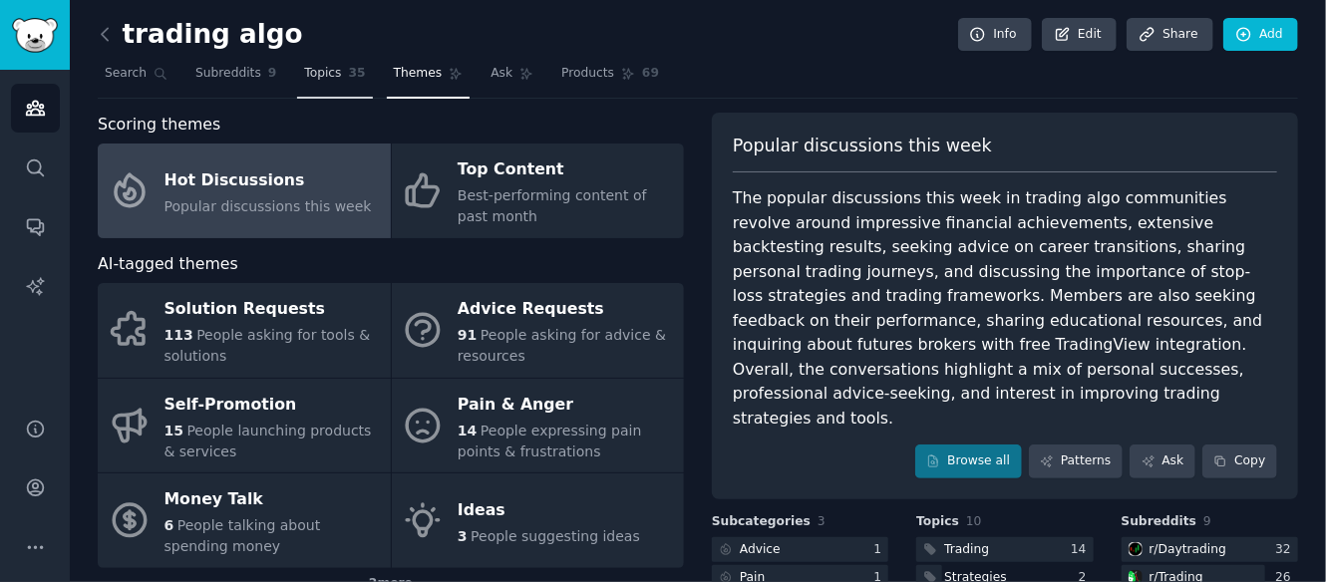
click at [350, 68] on link "Topics 35" at bounding box center [334, 78] width 75 height 41
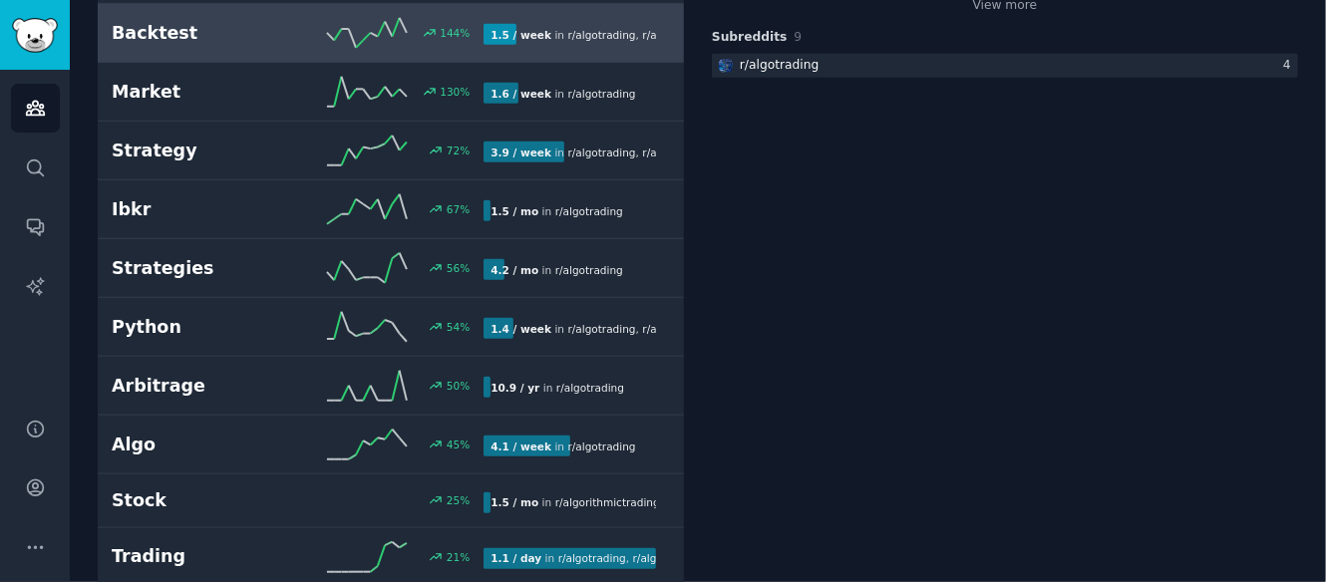
scroll to position [598, 0]
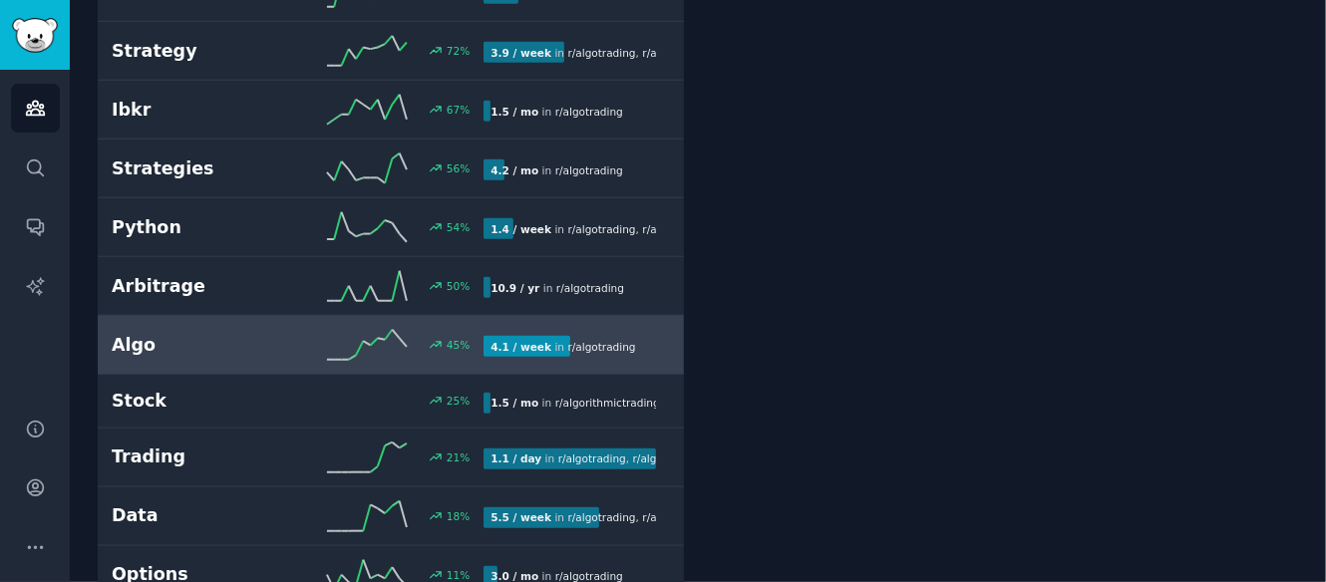
click at [633, 337] on div "4.1 / week in r/ algotrading" at bounding box center [570, 346] width 173 height 21
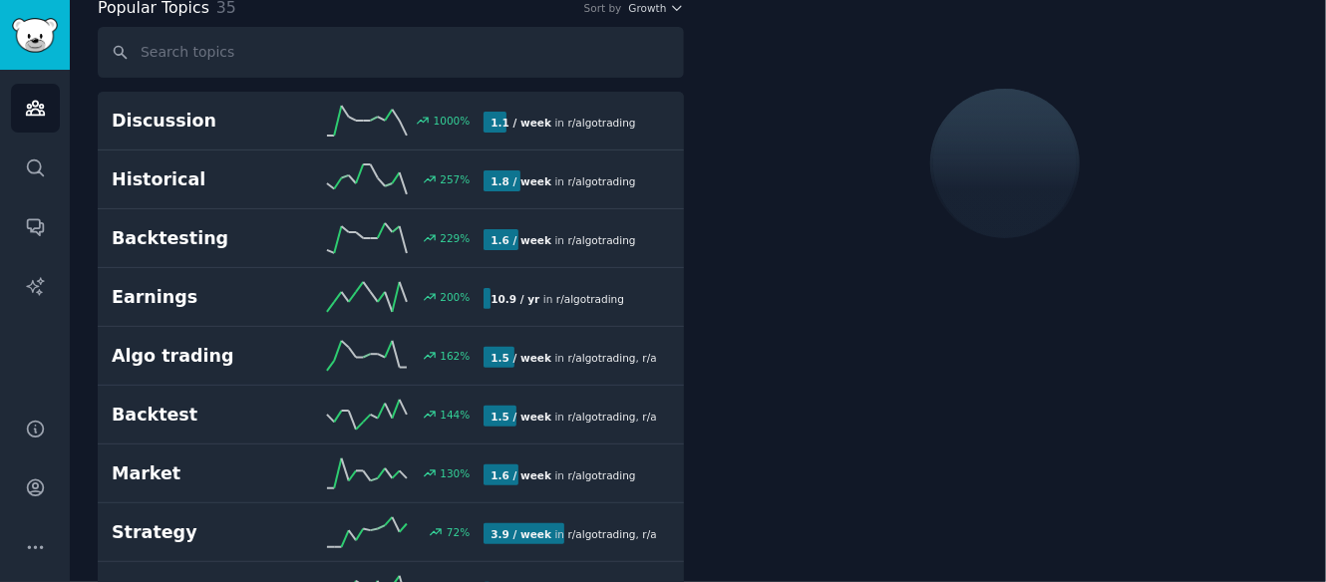
scroll to position [110, 0]
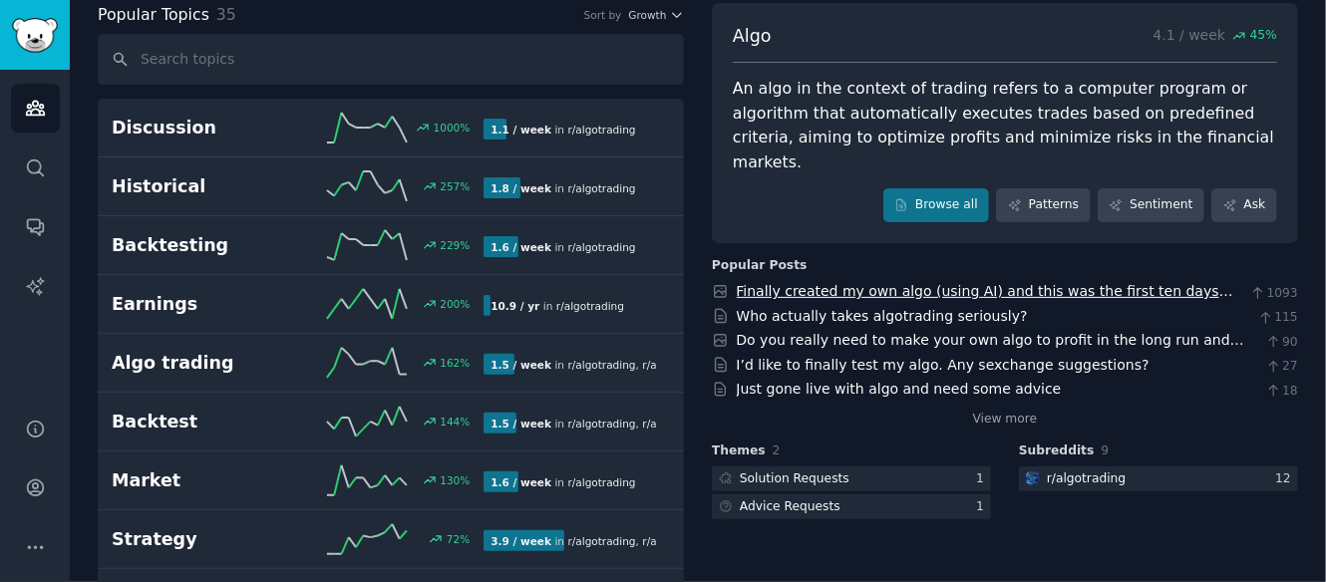
click at [908, 283] on link "Finally created my own algo (using AI) and this was the first ten days trading …" at bounding box center [985, 301] width 497 height 37
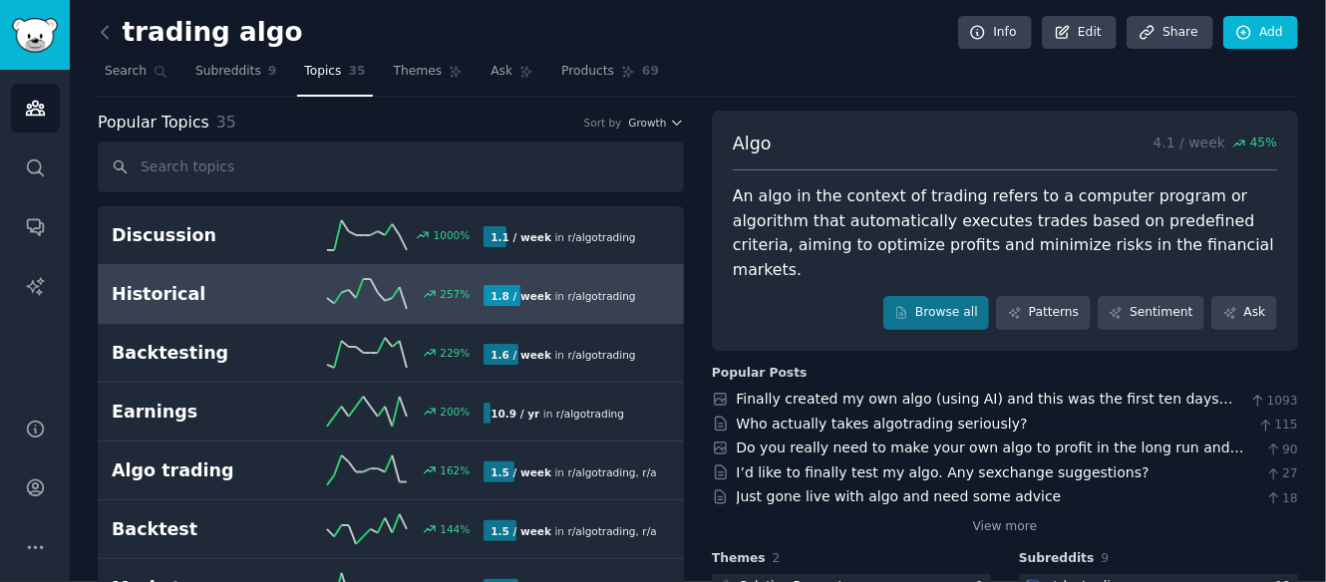
scroll to position [0, 0]
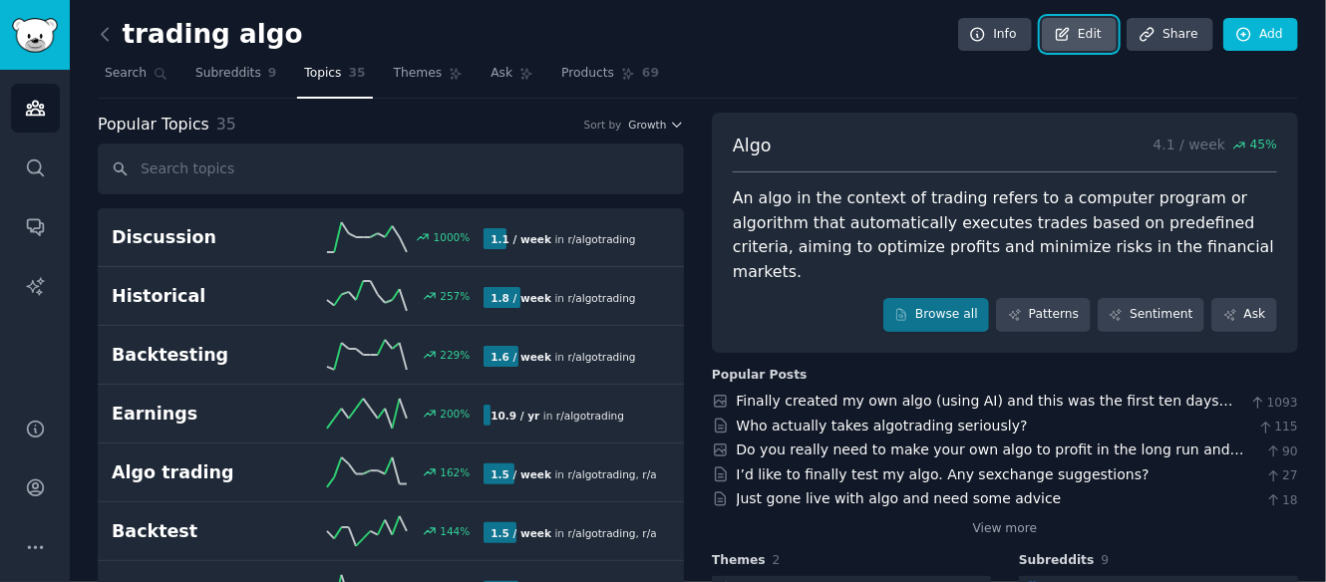
click at [1082, 34] on link "Edit" at bounding box center [1079, 35] width 75 height 34
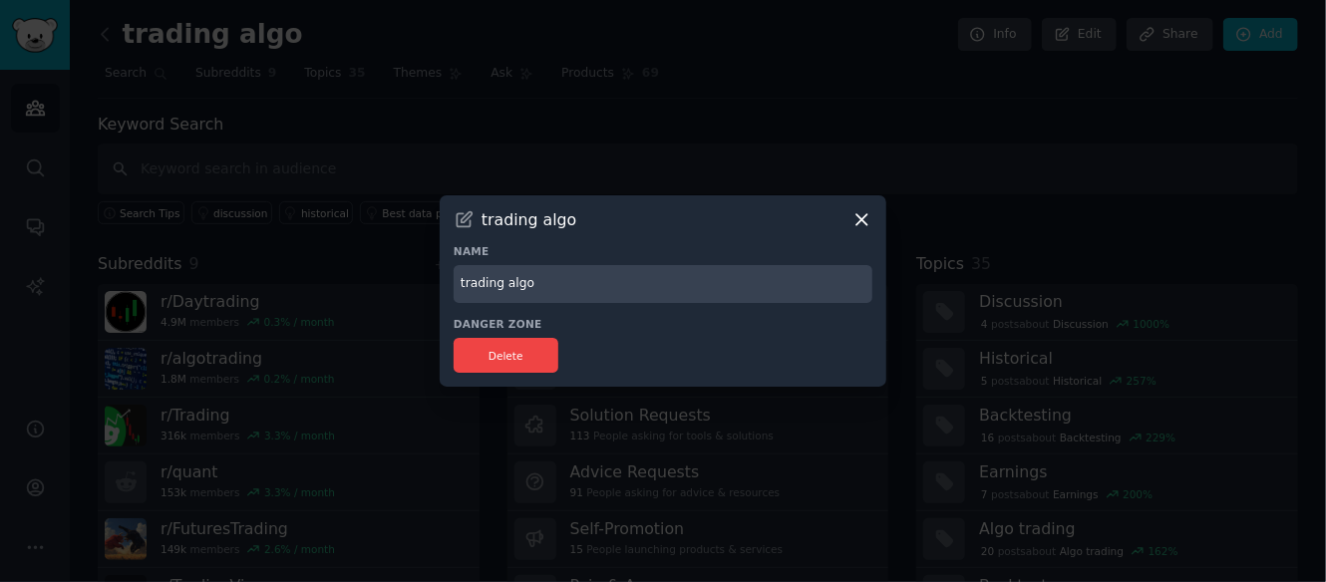
click at [862, 213] on icon at bounding box center [862, 219] width 21 height 21
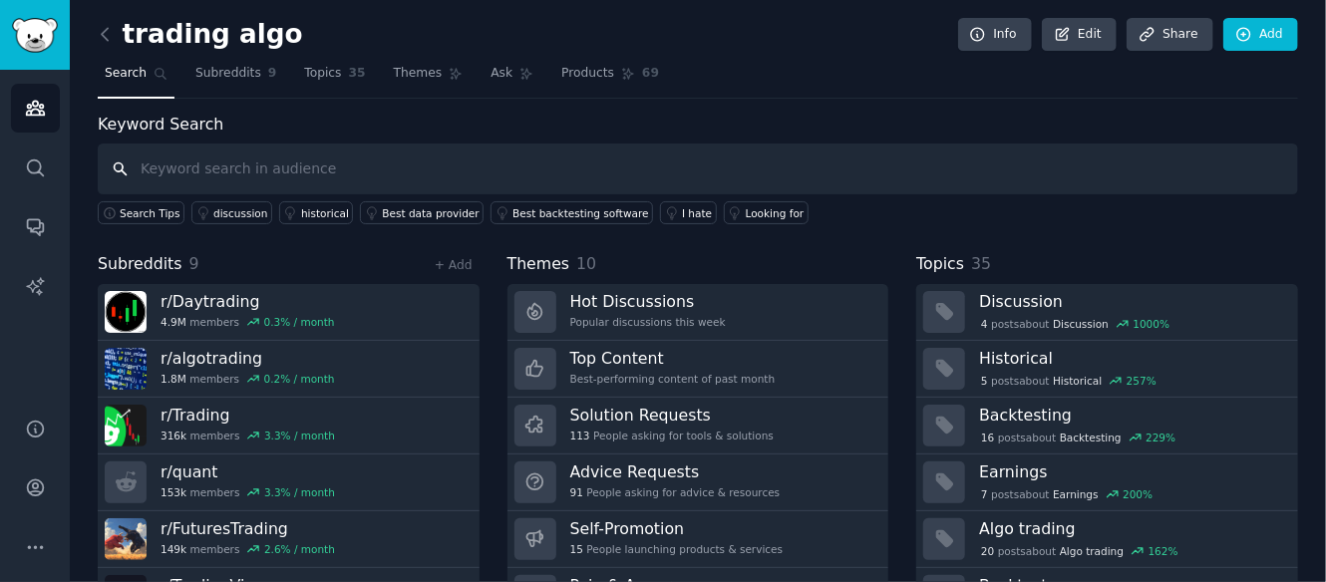
click at [220, 166] on input "text" at bounding box center [698, 169] width 1201 height 51
type input "ict"
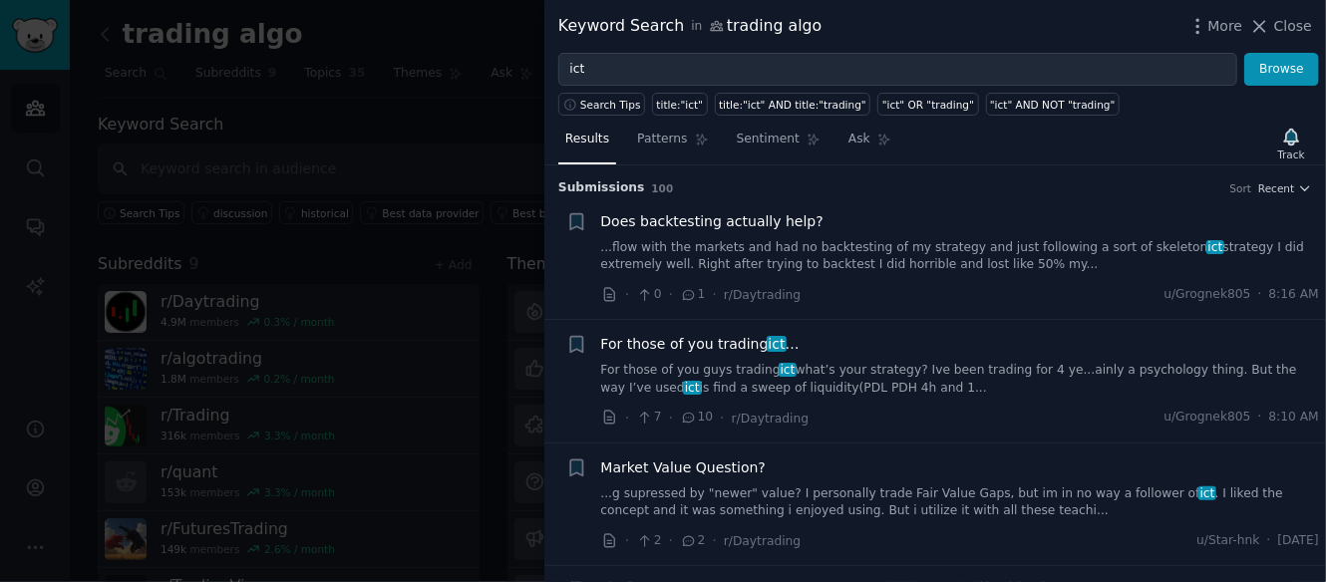
click at [688, 362] on link "For those of you guys trading ict what’s your strategy? Ive been trading for 4 …" at bounding box center [960, 379] width 719 height 35
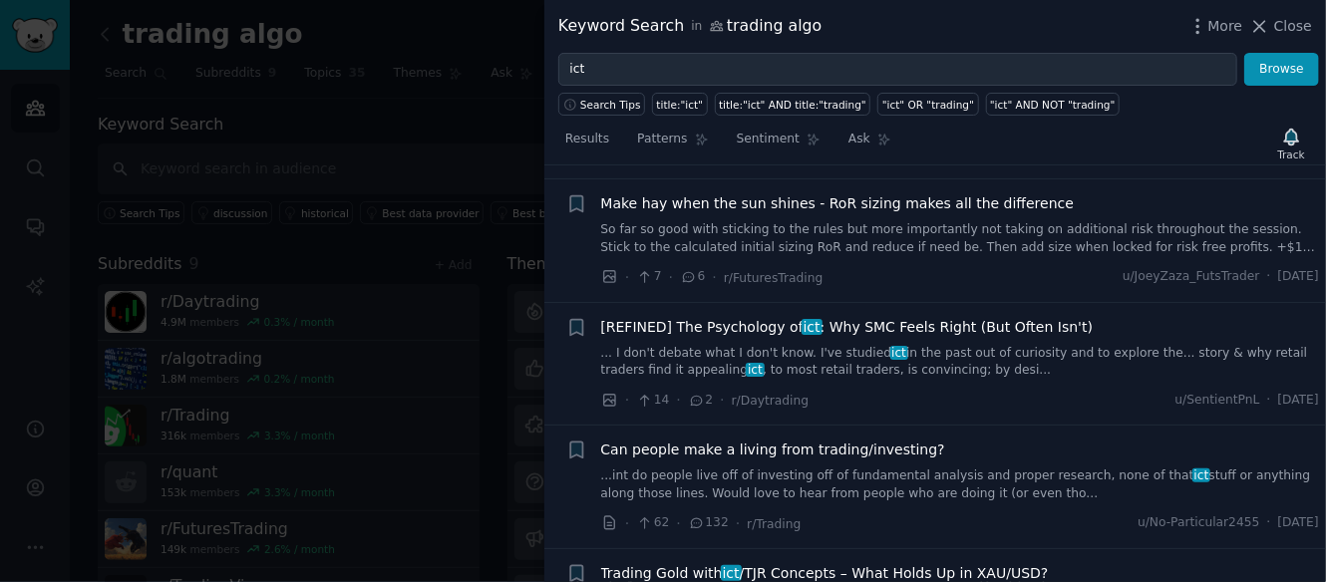
scroll to position [1550, 0]
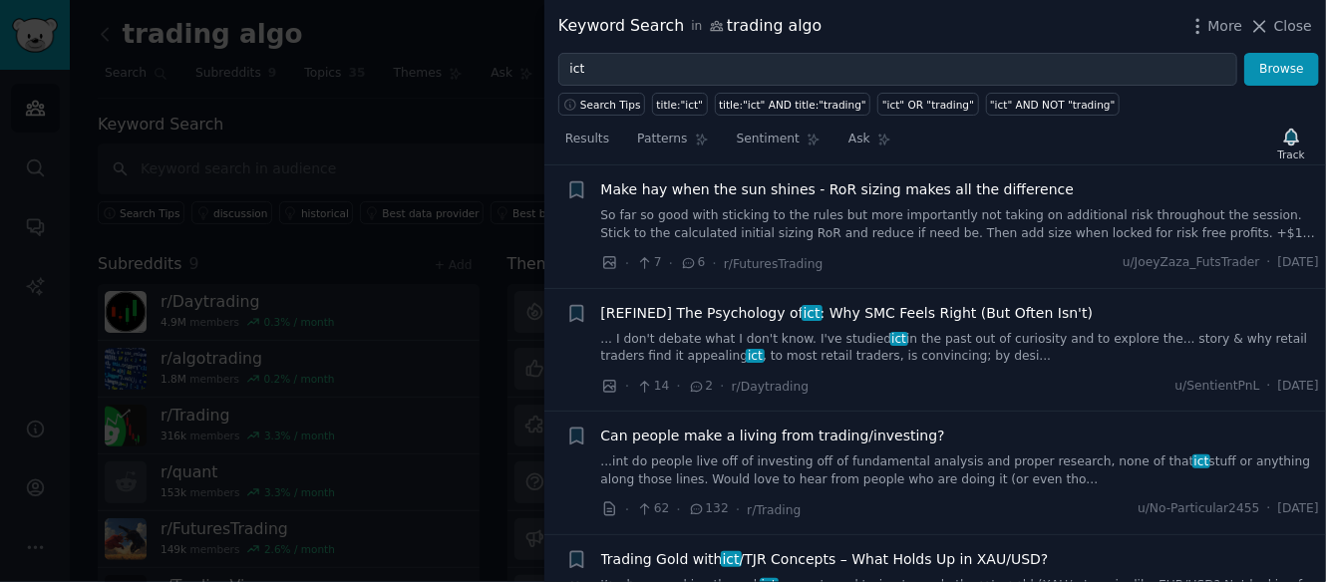
click at [955, 303] on span "[REFINED] The Psychology of ict : Why SMC Feels Right (But Often Isn't)" at bounding box center [847, 313] width 493 height 21
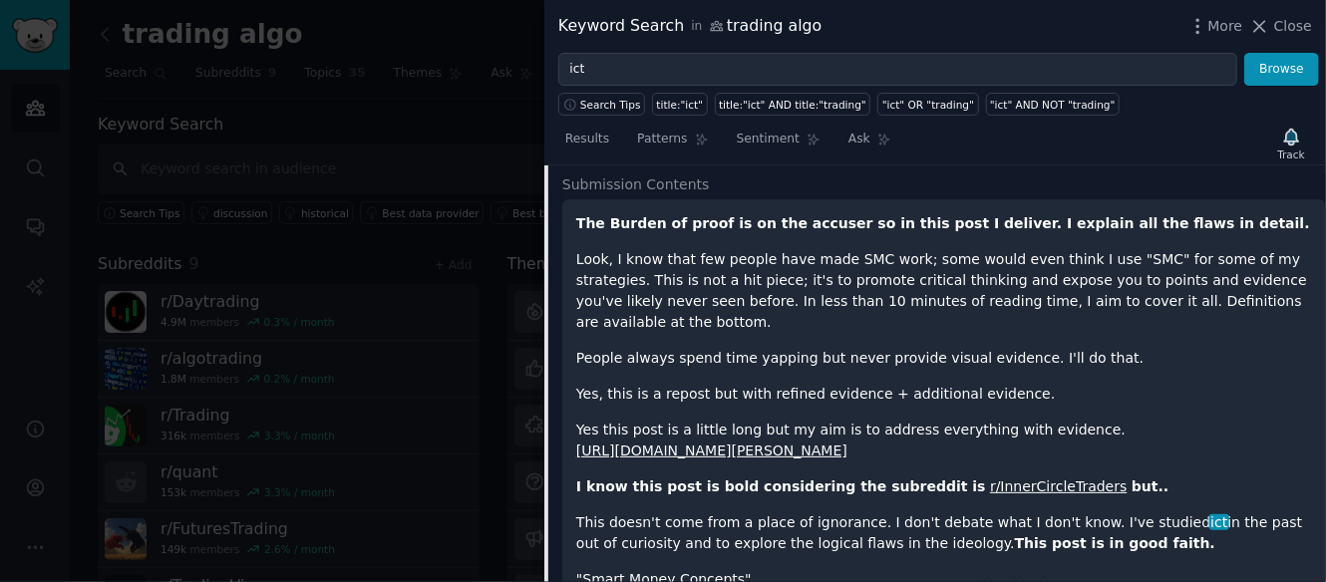
scroll to position [1422, 0]
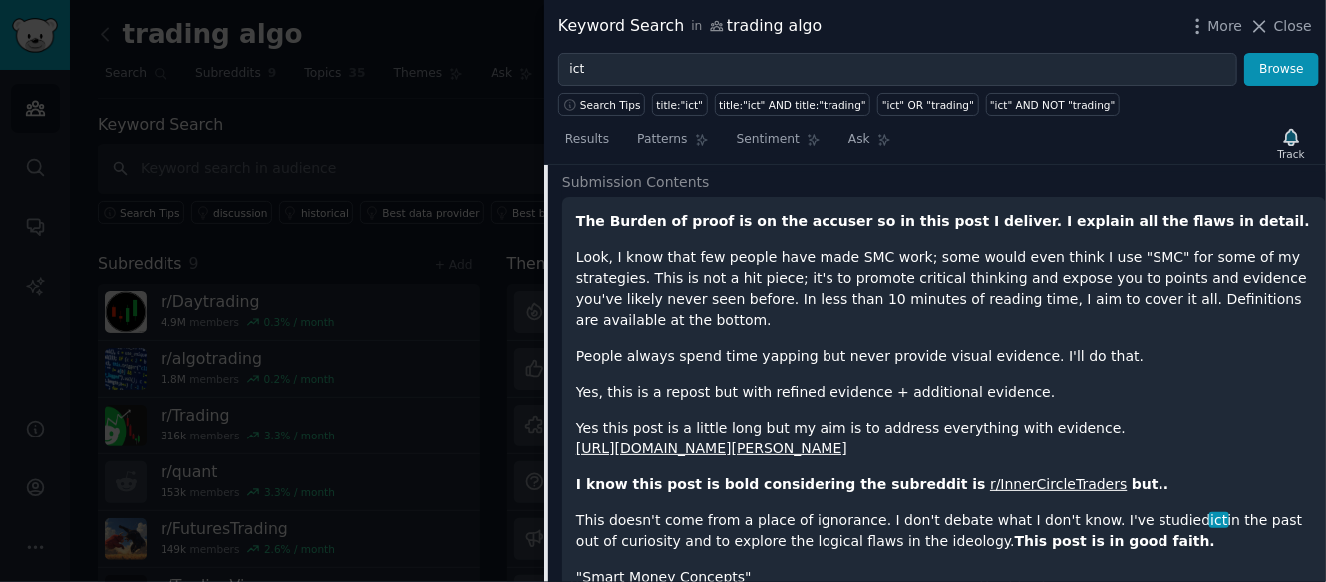
click at [905, 247] on p "Look, I know that few people have made SMC work; some would even think I use "S…" at bounding box center [944, 289] width 736 height 84
click at [646, 255] on p "Look, I know that few people have made SMC work; some would even think I use "S…" at bounding box center [944, 289] width 736 height 84
click at [777, 248] on p "Look, I know that few people have made SMC work; some would even think I use "S…" at bounding box center [944, 289] width 736 height 84
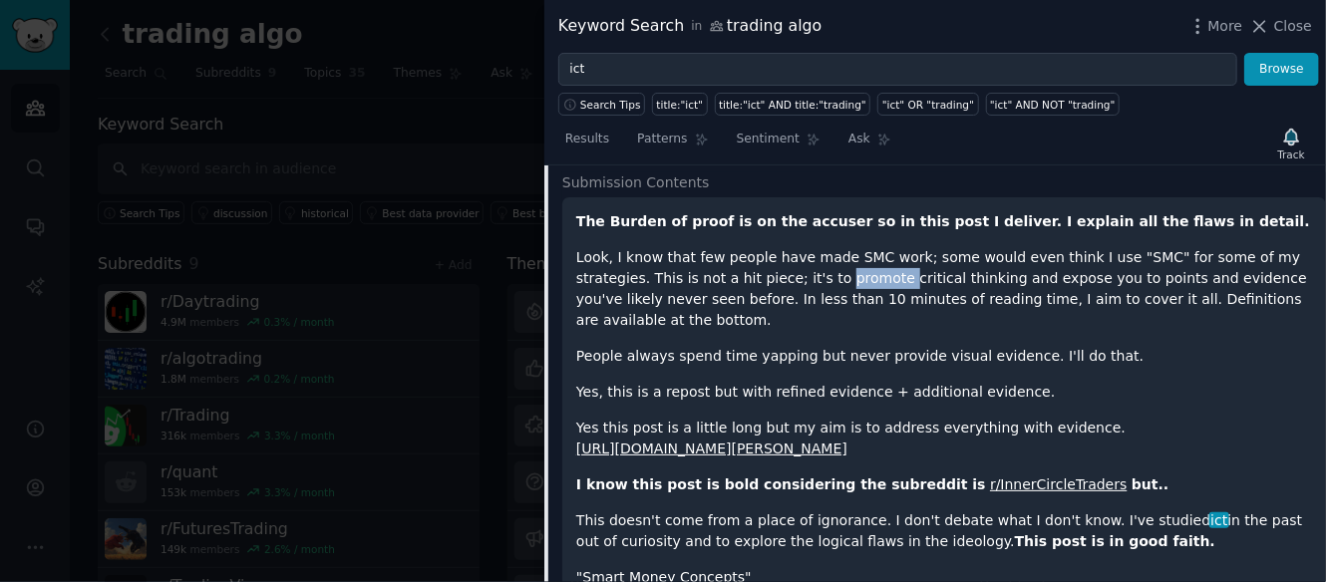
click at [777, 248] on p "Look, I know that few people have made SMC work; some would even think I use "S…" at bounding box center [944, 289] width 736 height 84
